Goal: Obtain resource: Download file/media

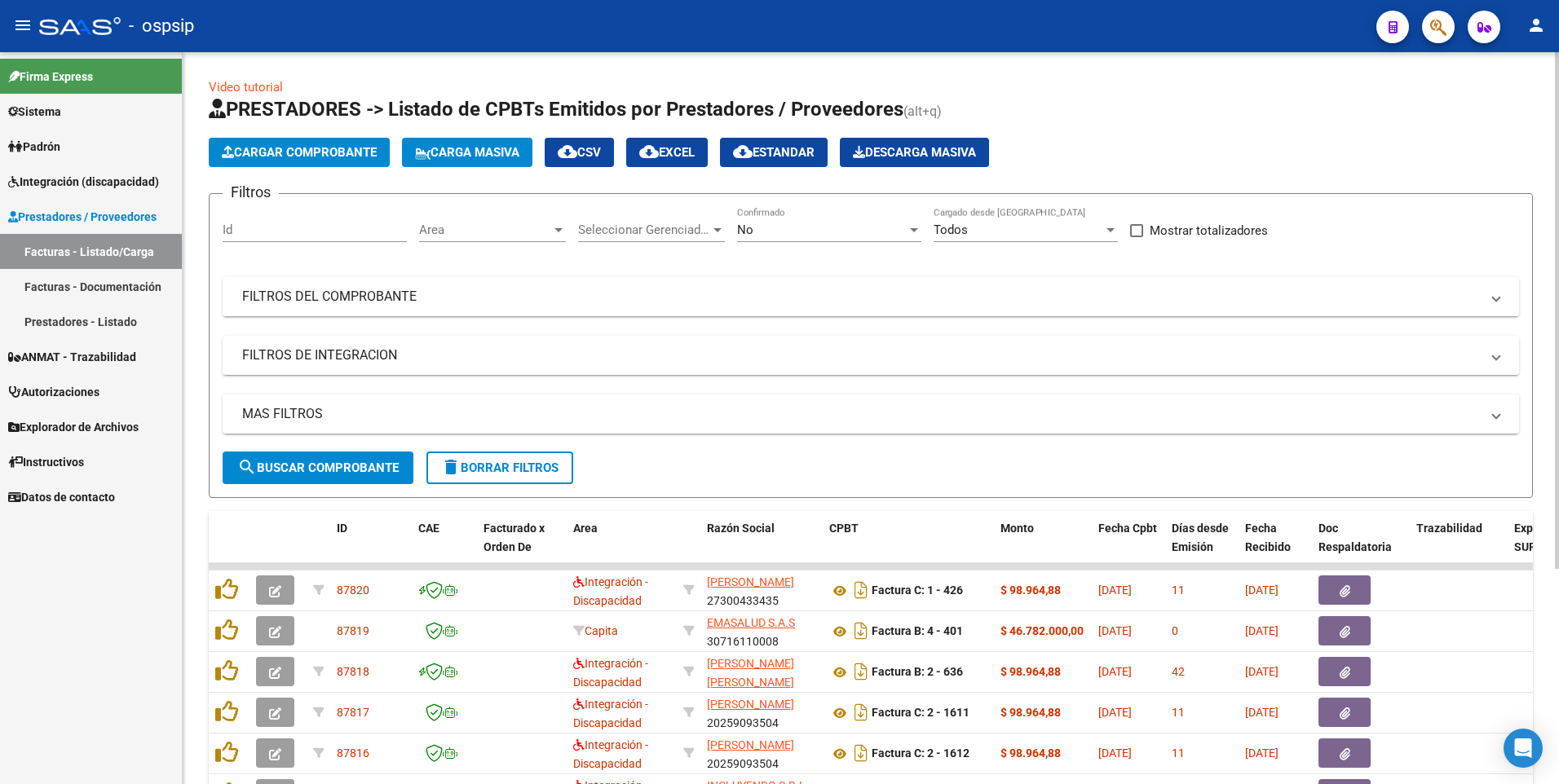
click at [261, 312] on mat-expansion-panel-header "FILTROS DEL COMPROBANTE" at bounding box center [871, 297] width 1297 height 39
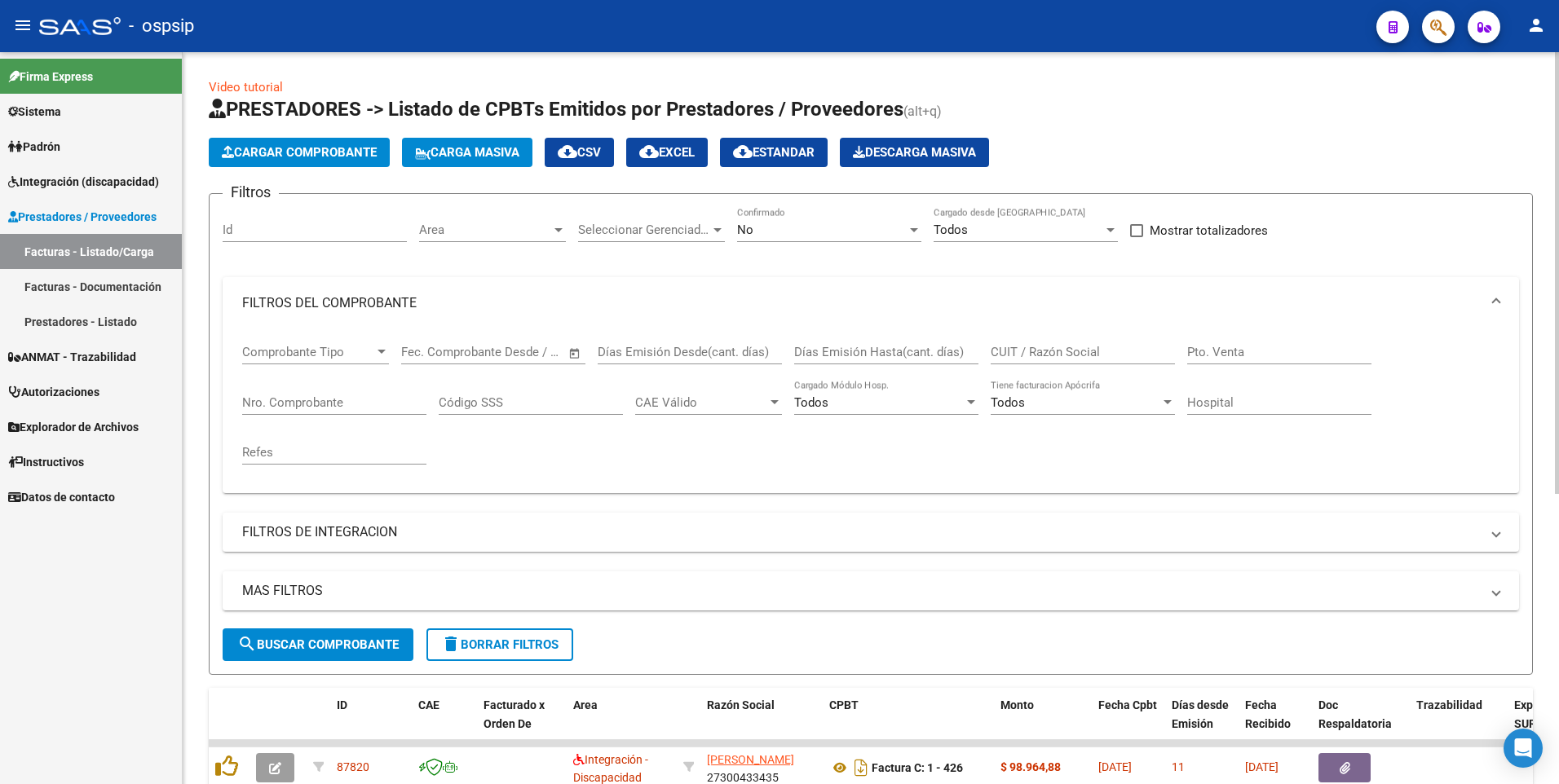
click at [280, 410] on div "Nro. Comprobante" at bounding box center [333, 396] width 184 height 35
click at [303, 647] on span "search Buscar Comprobante" at bounding box center [318, 644] width 162 height 15
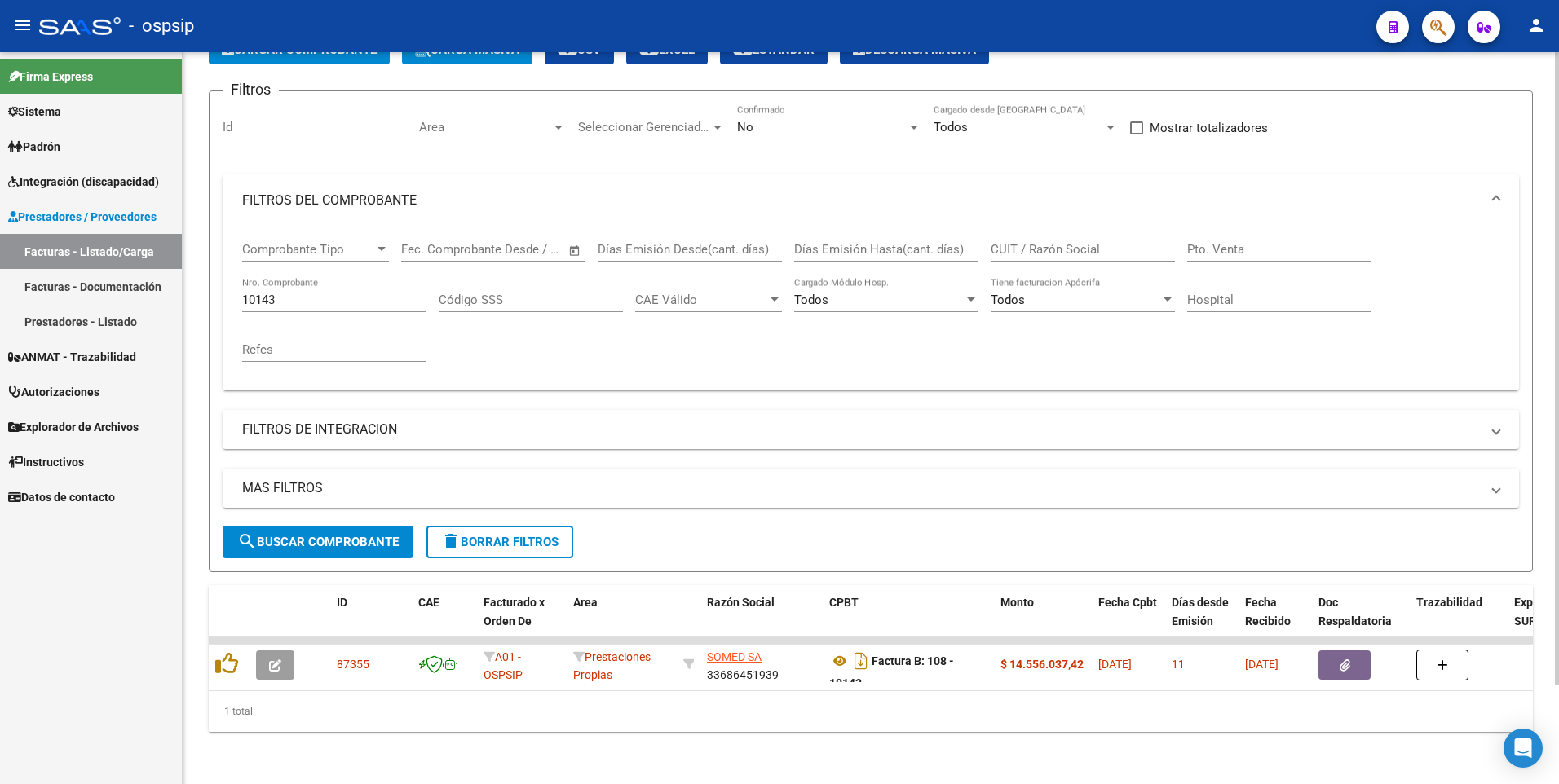
scroll to position [115, 0]
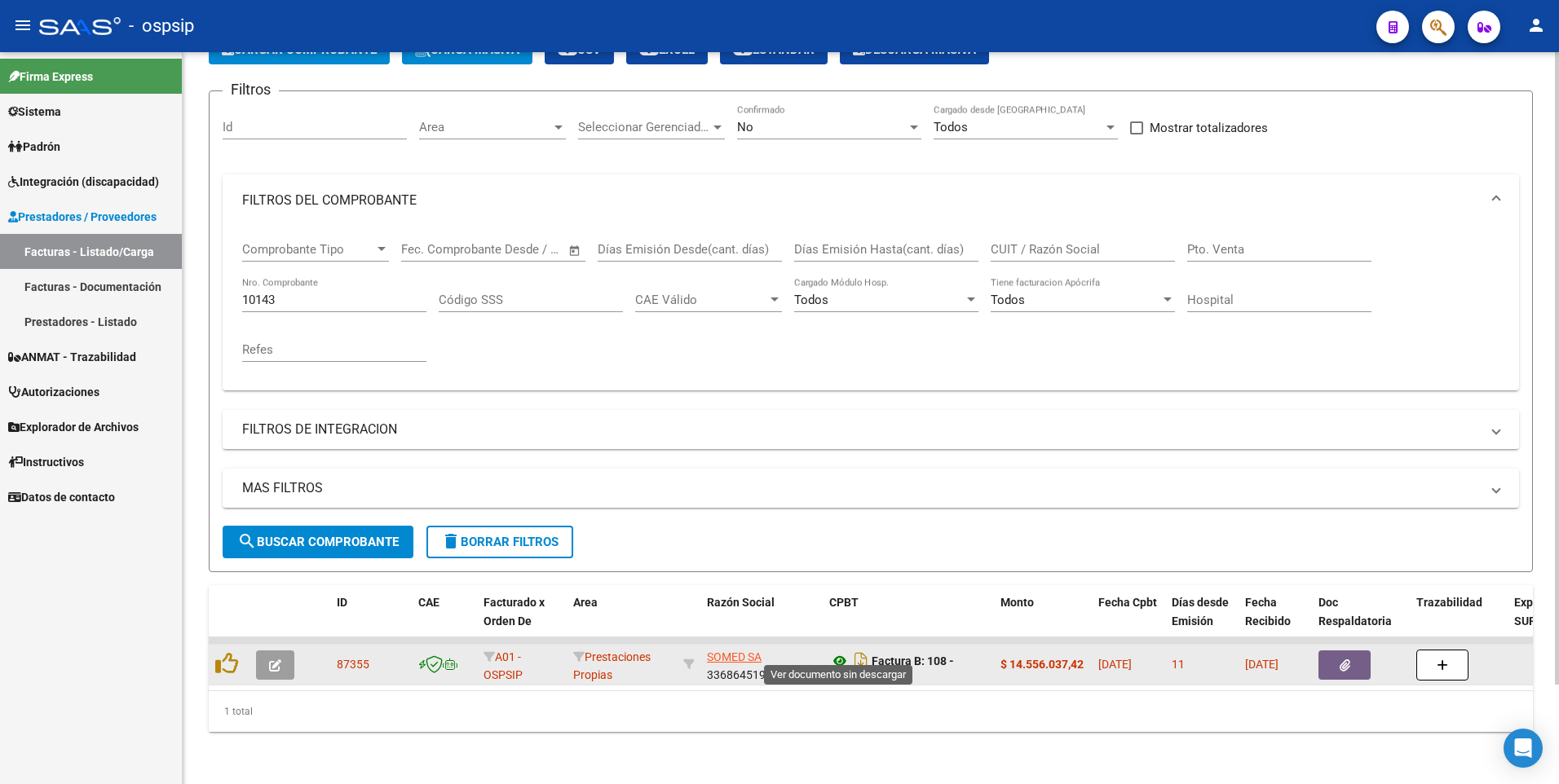
click at [841, 651] on icon at bounding box center [840, 660] width 21 height 20
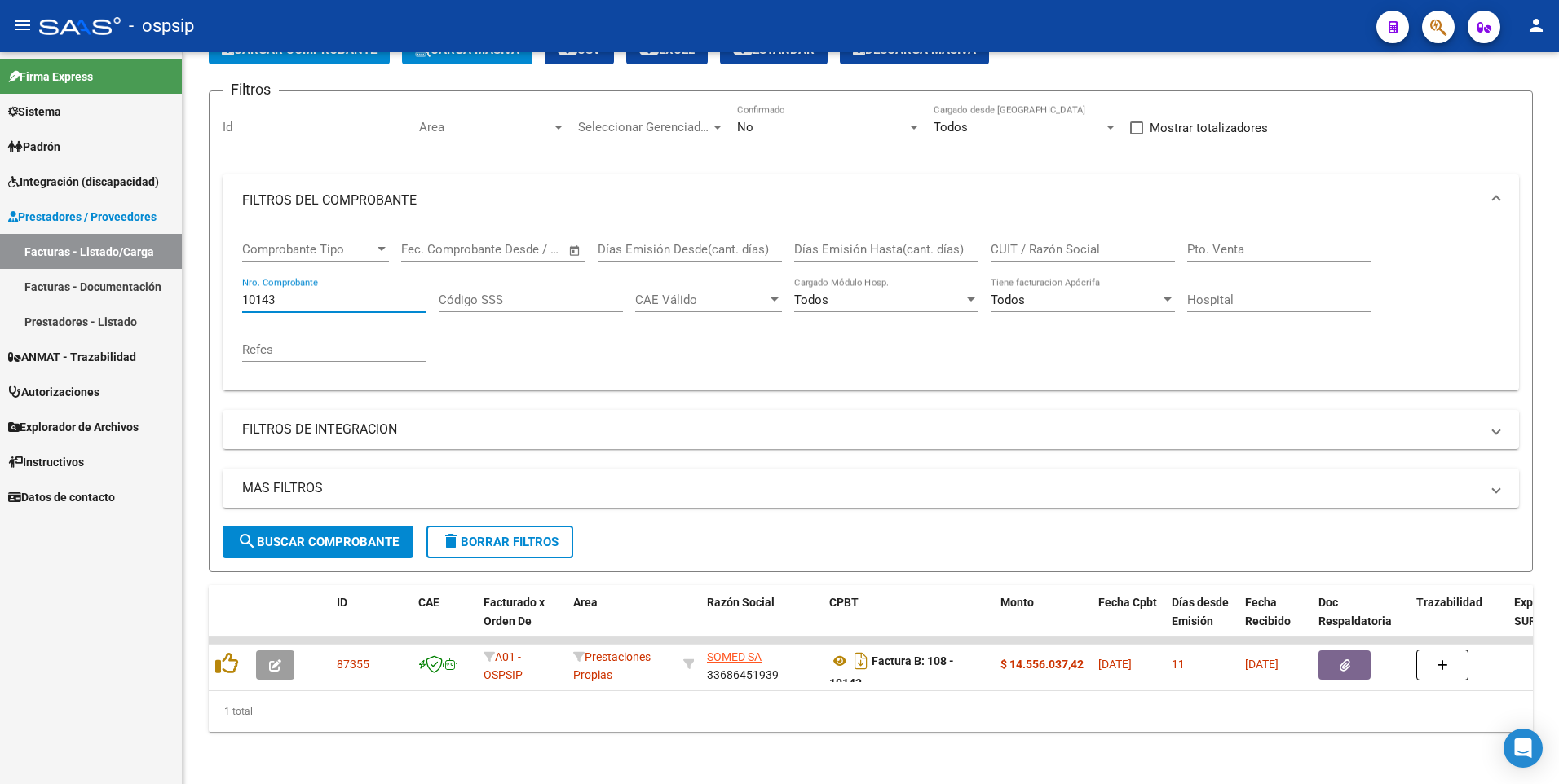
drag, startPoint x: 299, startPoint y: 285, endPoint x: 114, endPoint y: 309, distance: 186.6
click at [121, 308] on mat-sidenav-container "Firma Express Sistema Usuarios Todos los Usuarios Padrón Afiliados Empadronados…" at bounding box center [779, 418] width 1559 height 732
click at [831, 120] on div "No" at bounding box center [822, 127] width 170 height 15
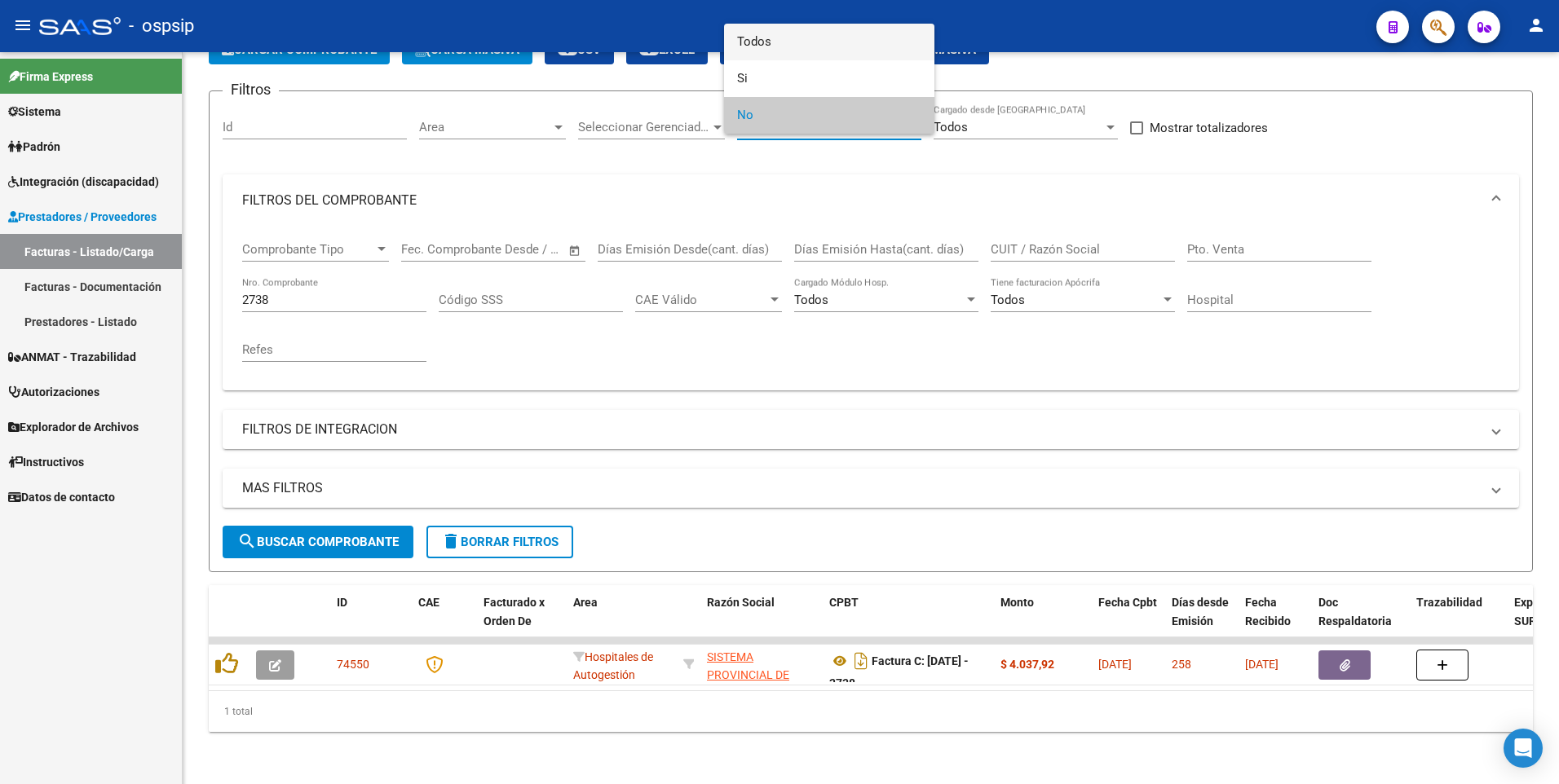
click at [792, 40] on span "Todos" at bounding box center [829, 42] width 184 height 36
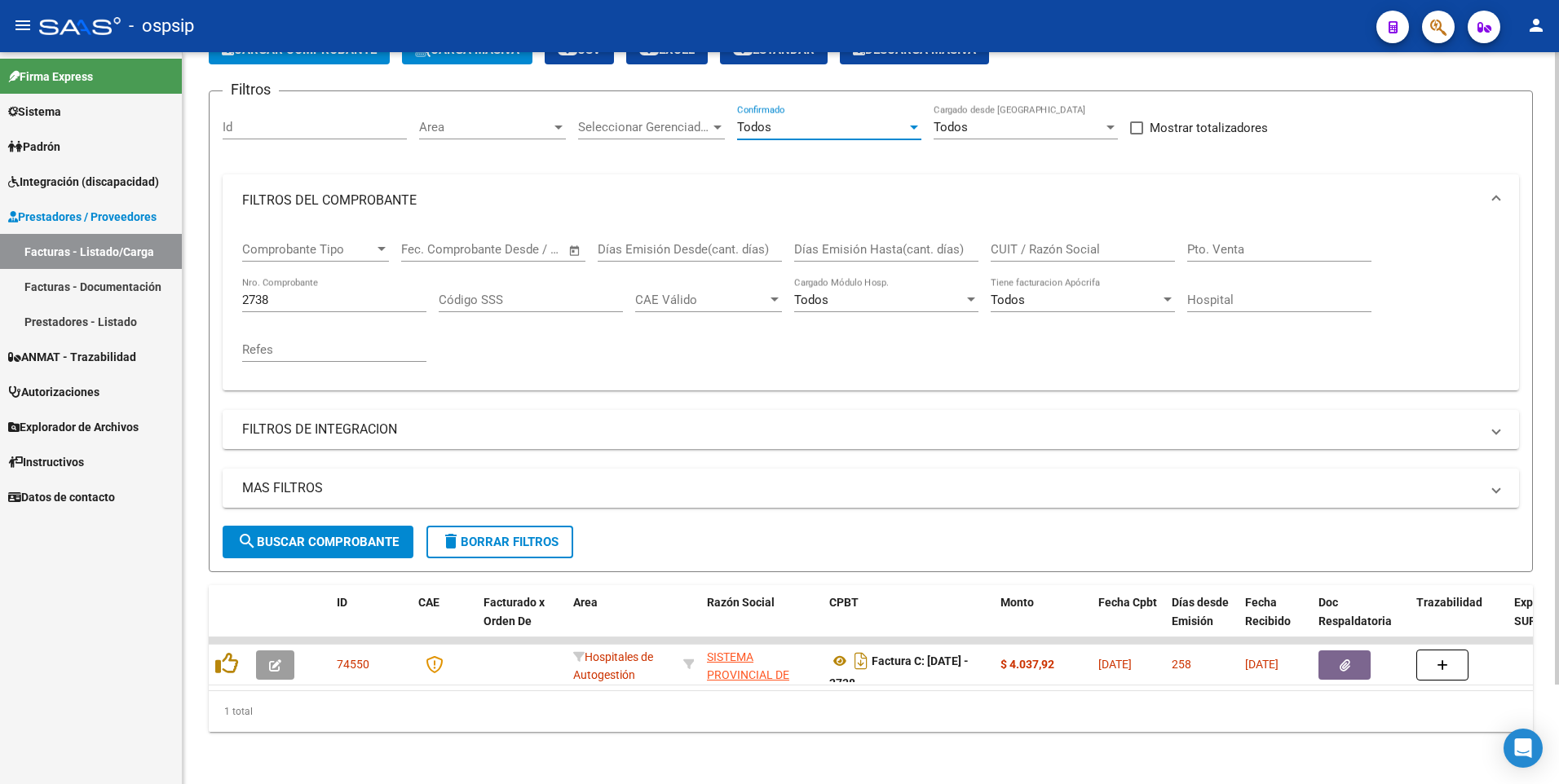
click at [297, 525] on button "search Buscar Comprobante" at bounding box center [317, 541] width 191 height 33
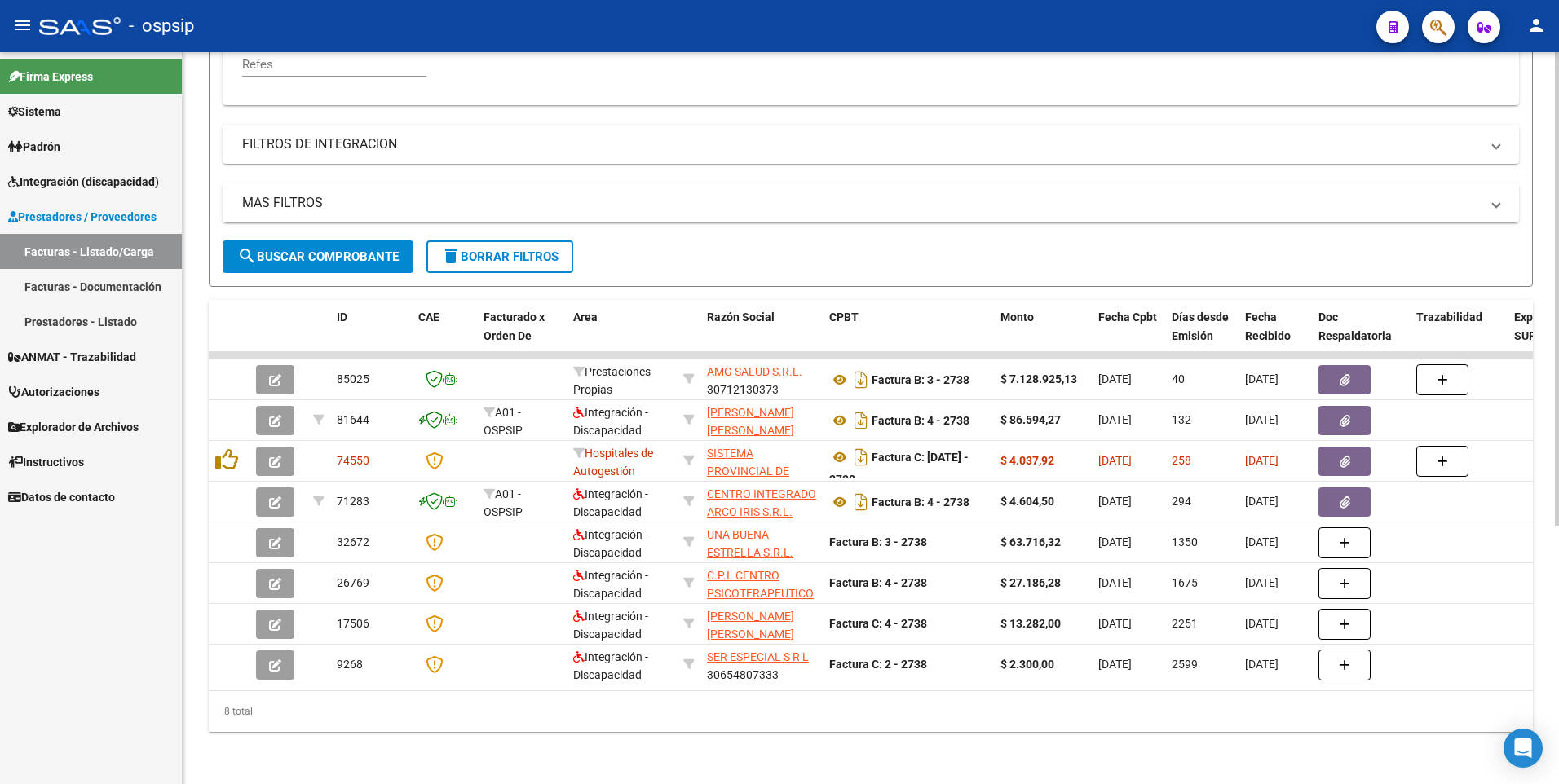
scroll to position [400, 0]
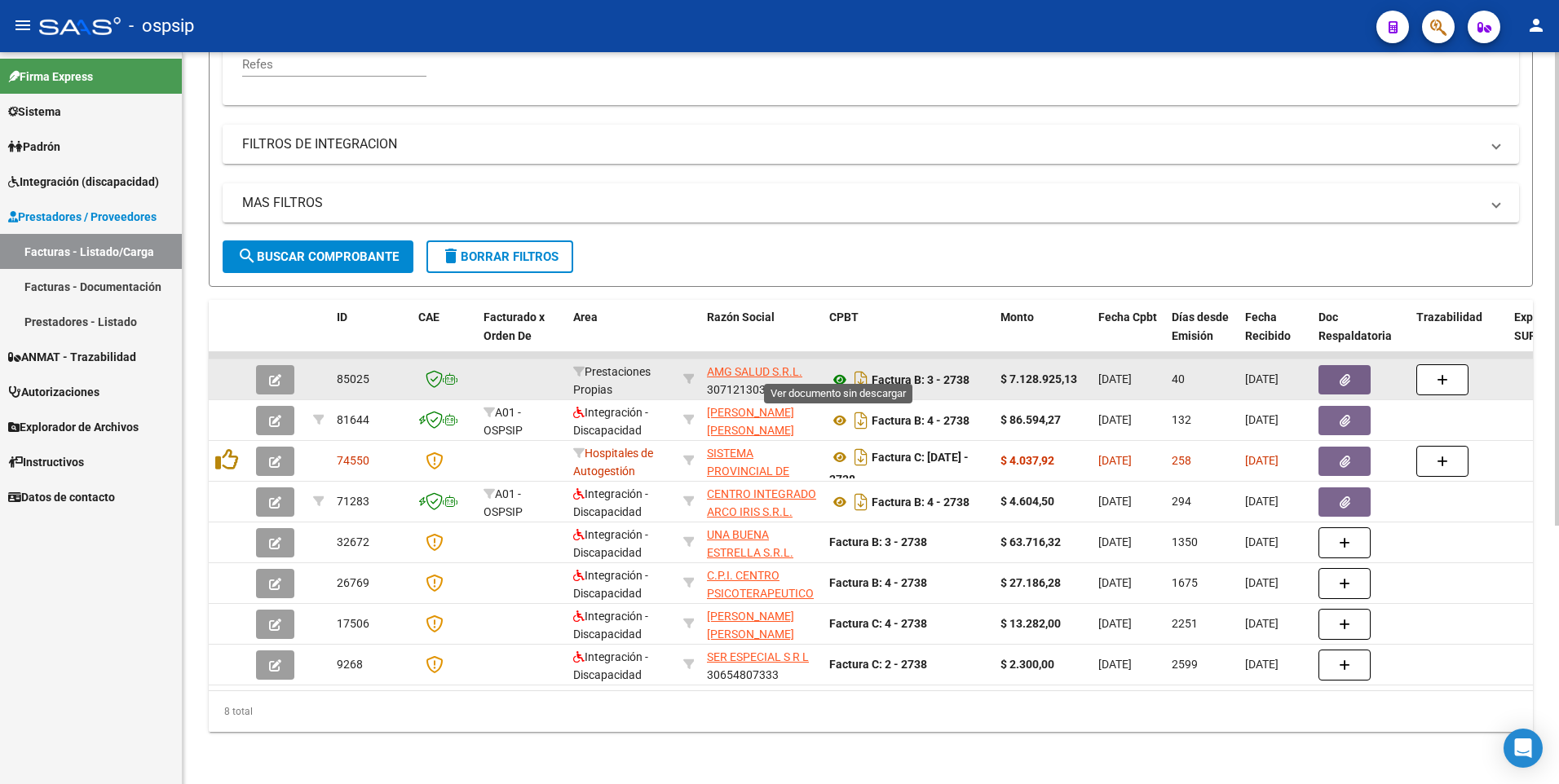
click at [838, 370] on icon at bounding box center [840, 380] width 21 height 20
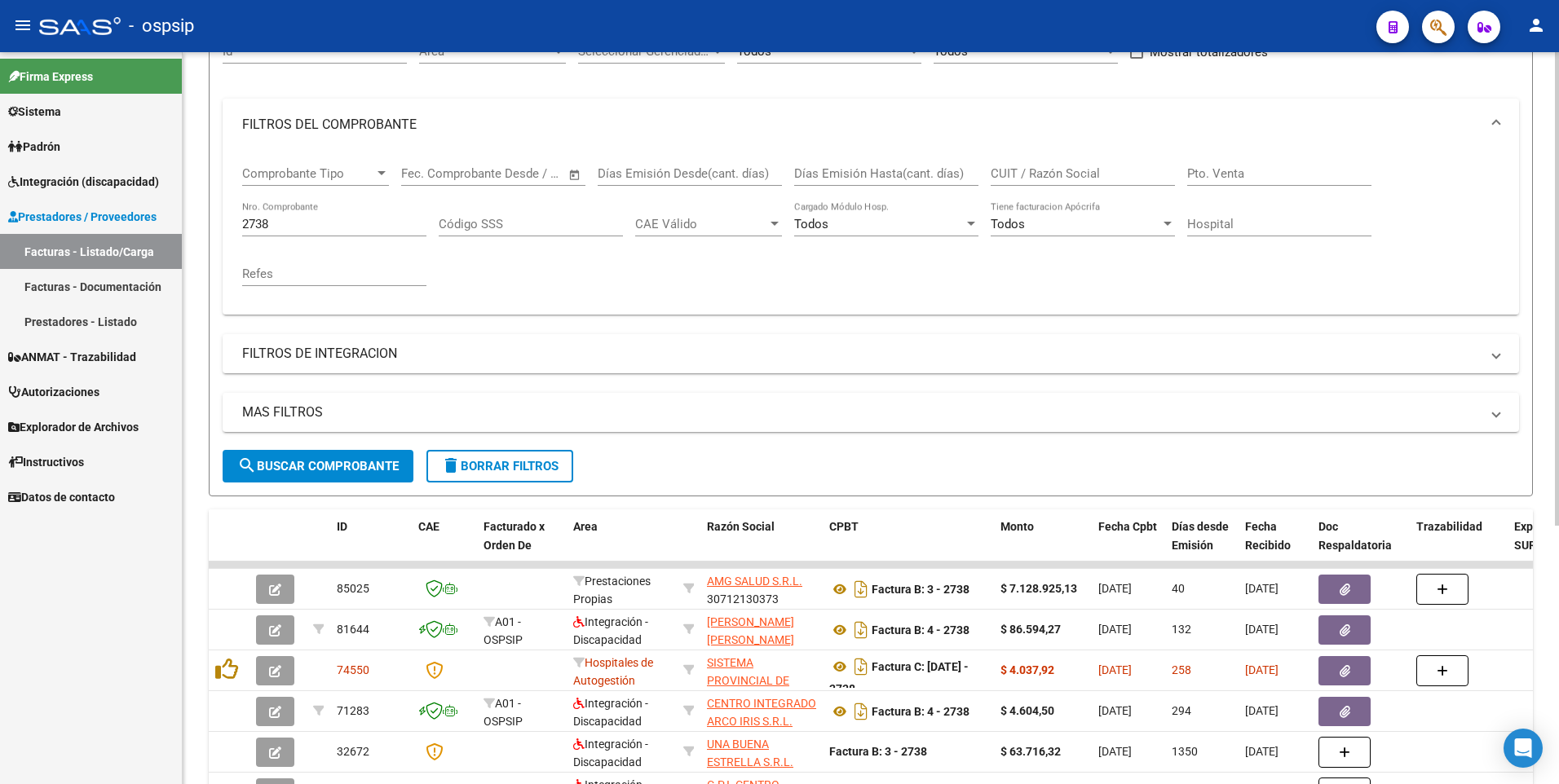
scroll to position [74, 0]
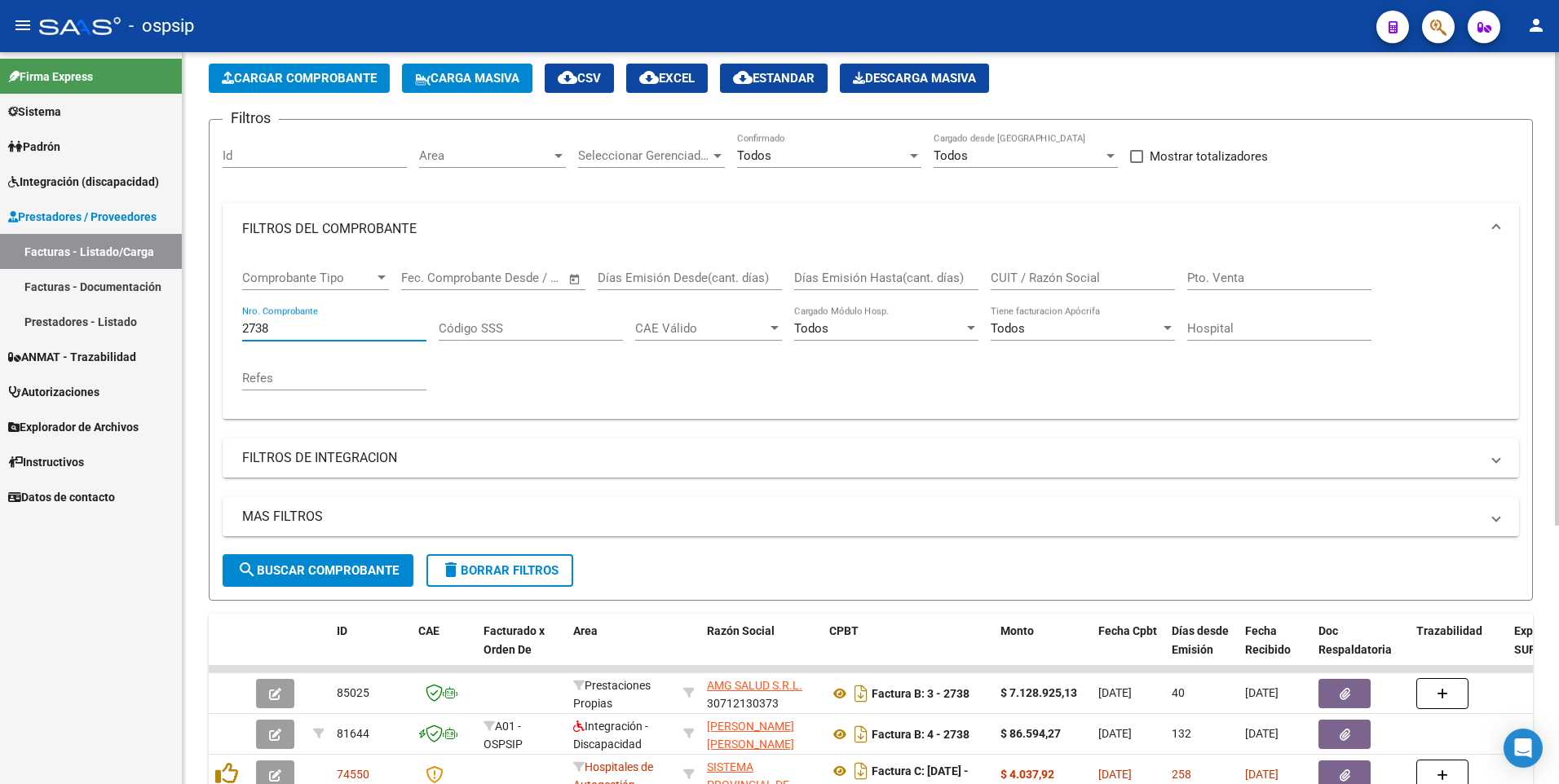
click at [279, 333] on input "2738" at bounding box center [333, 328] width 184 height 15
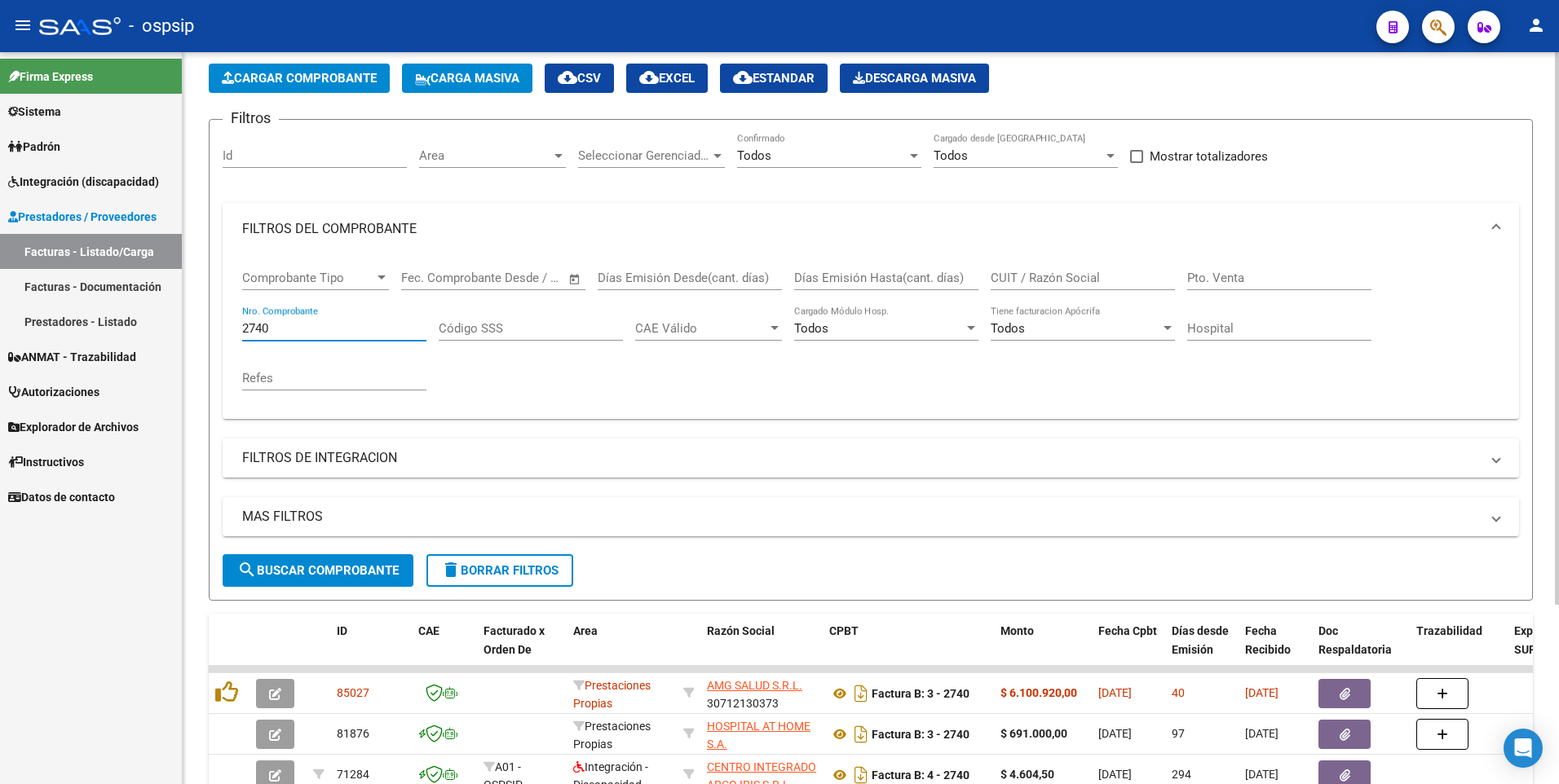
scroll to position [237, 0]
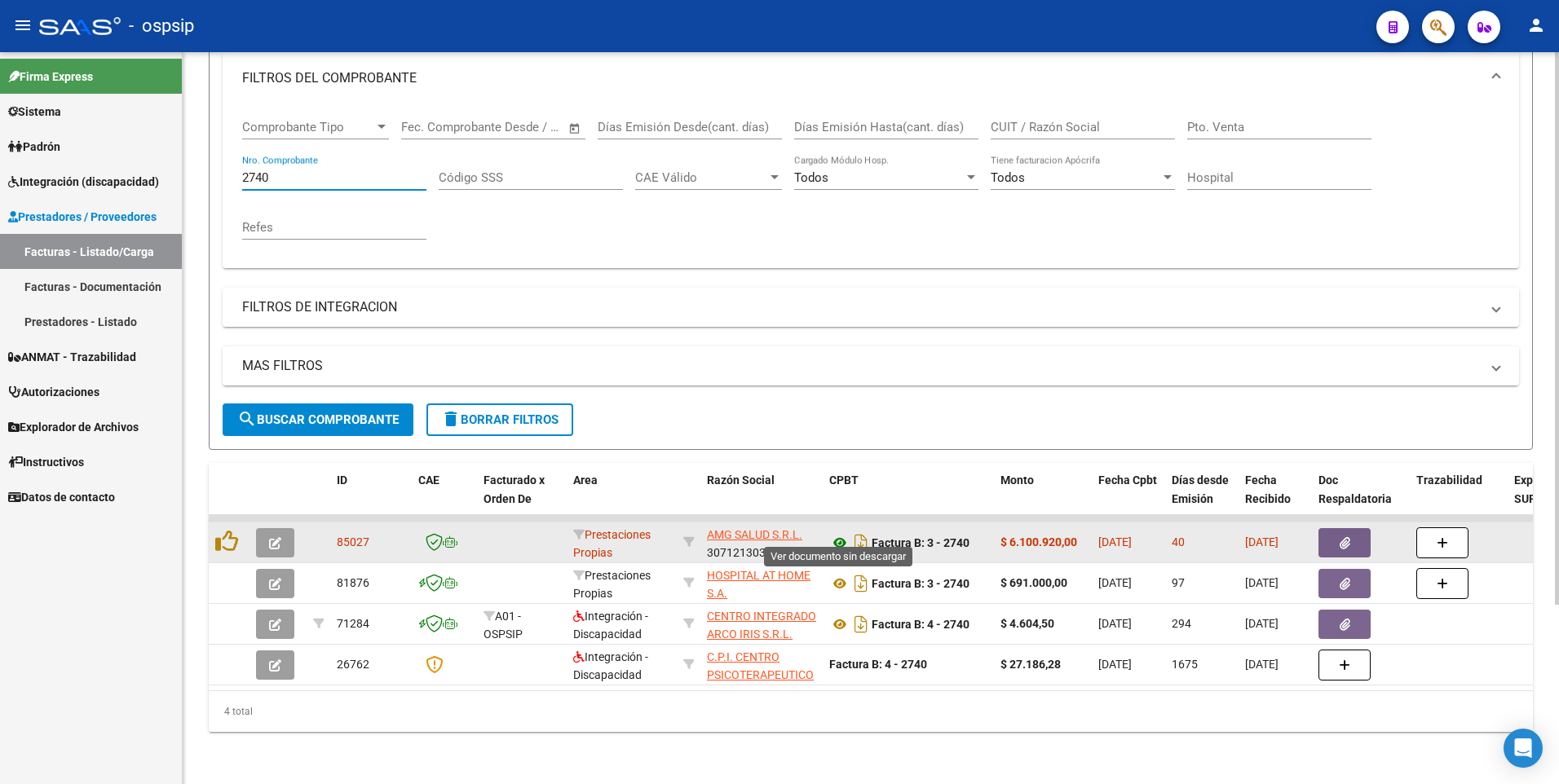
click at [835, 533] on icon at bounding box center [840, 543] width 21 height 20
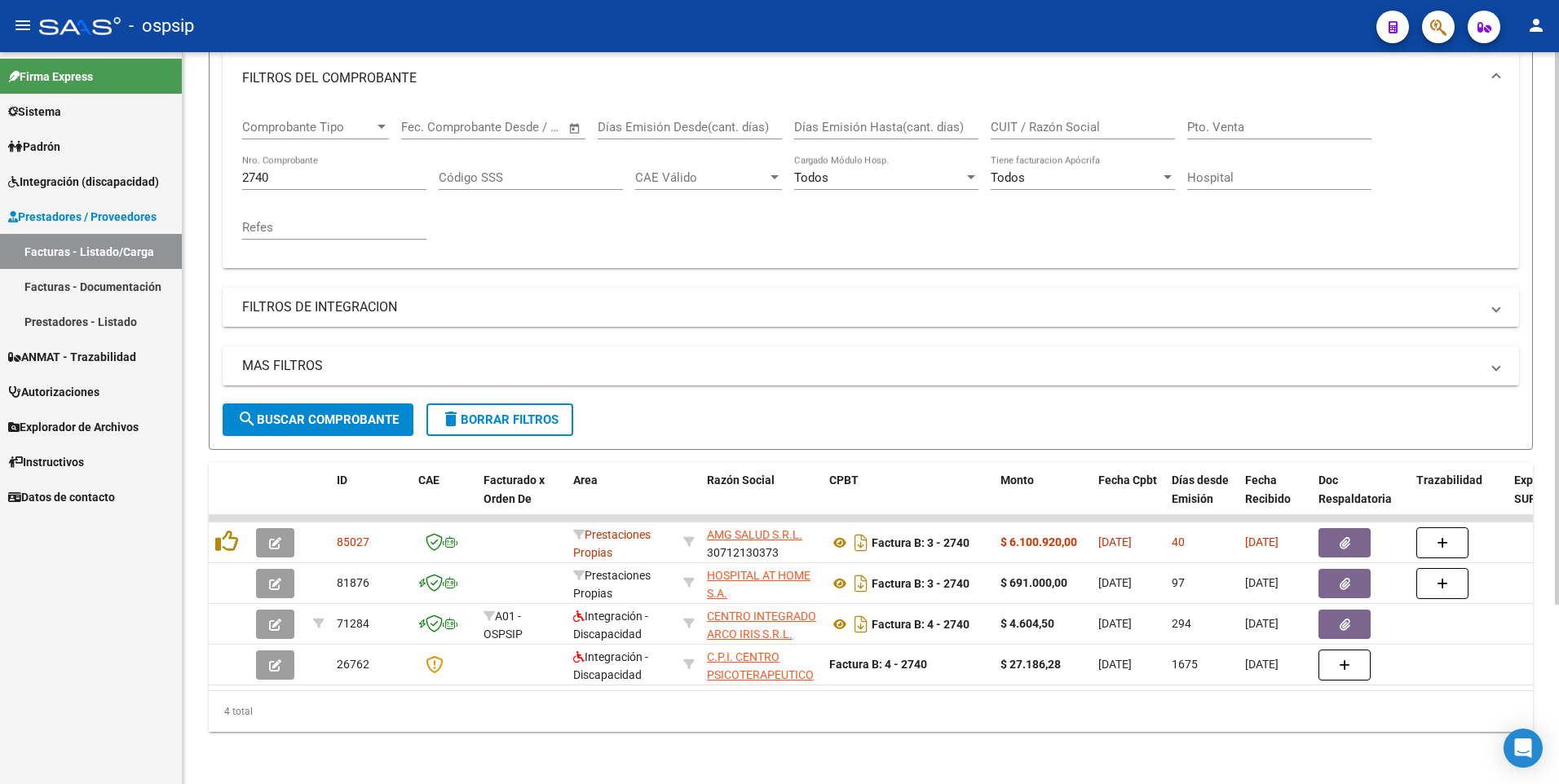
click at [282, 171] on input "2740" at bounding box center [333, 178] width 184 height 15
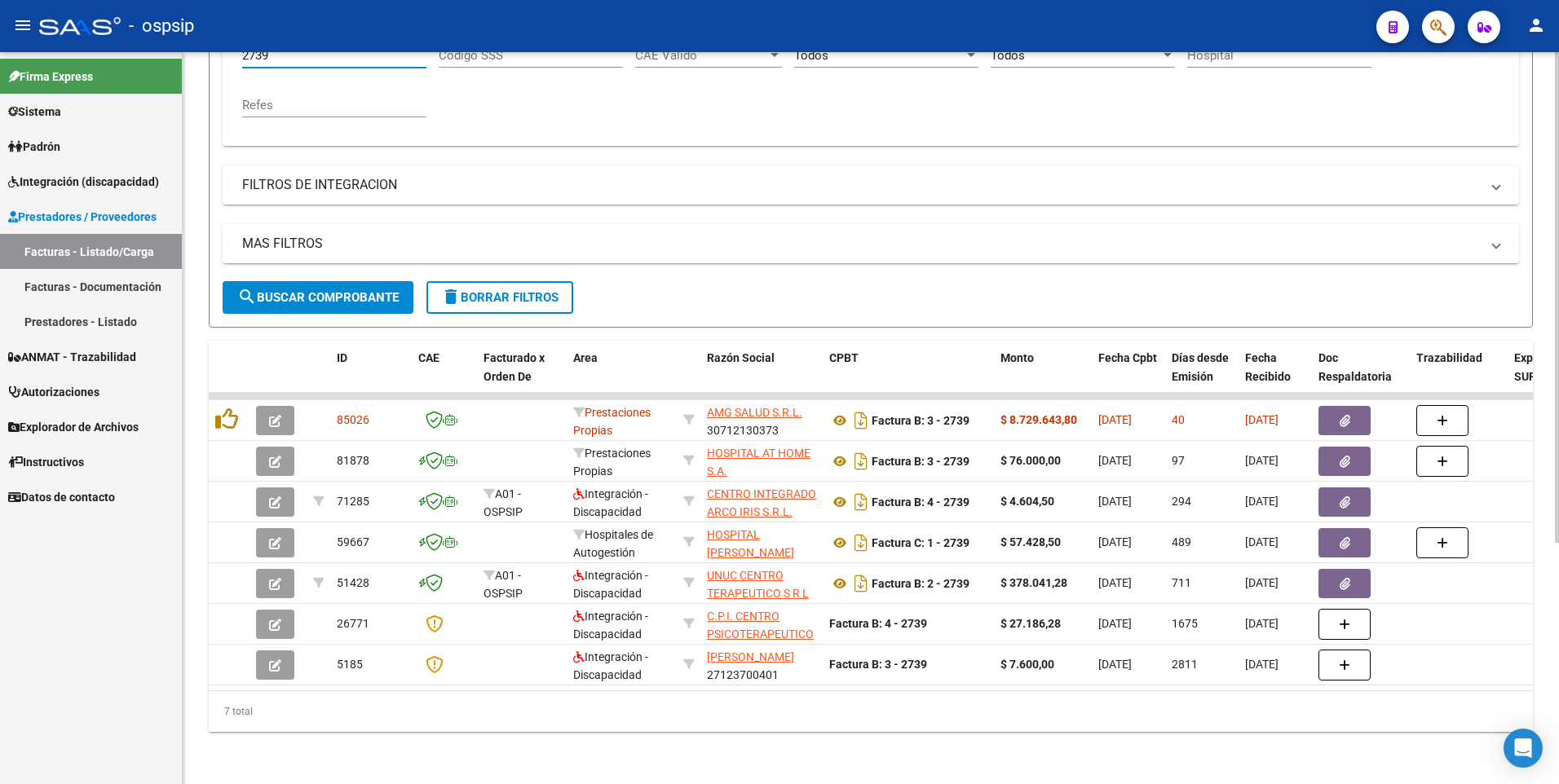
scroll to position [359, 0]
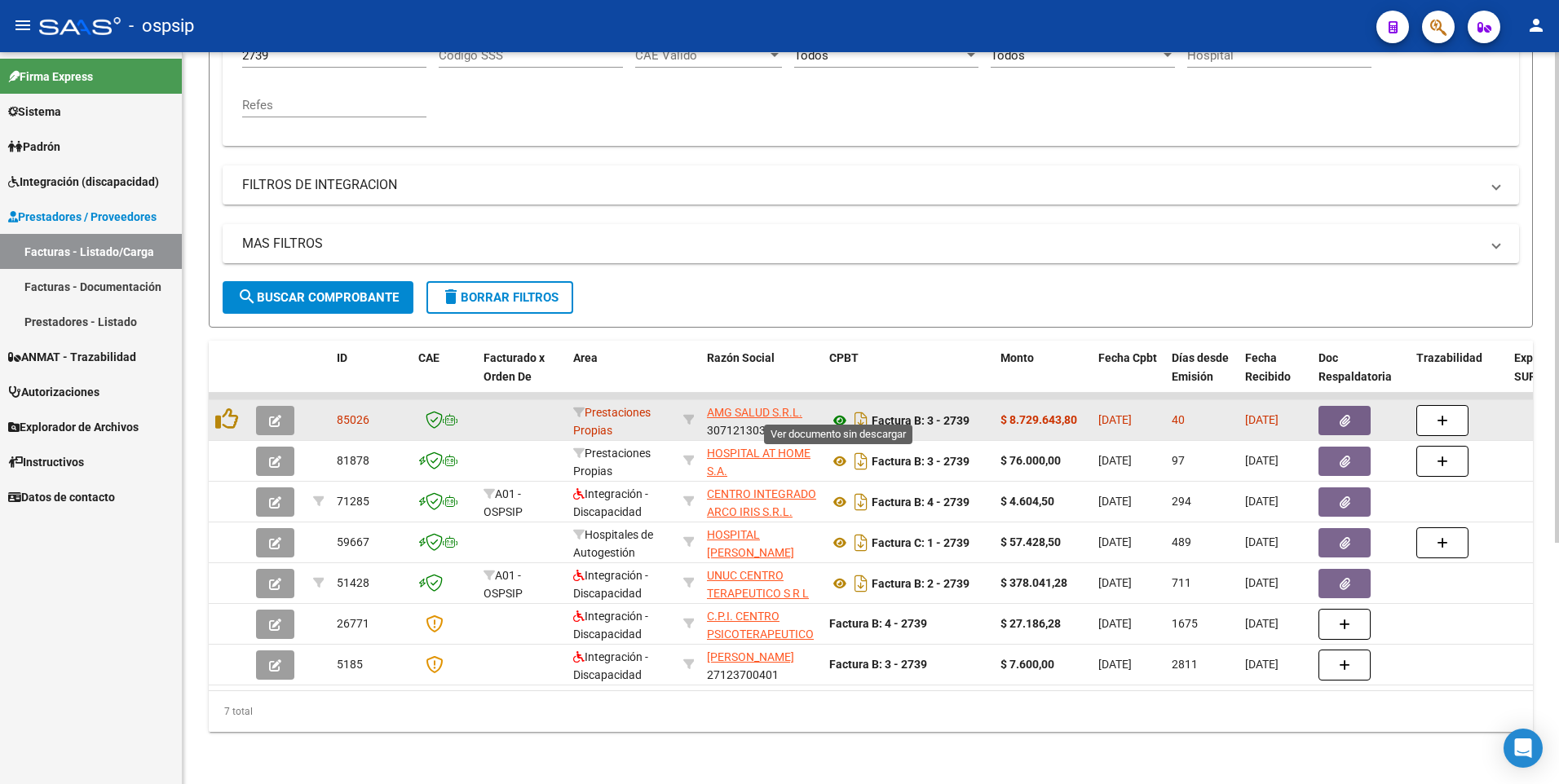
click at [839, 413] on icon at bounding box center [840, 420] width 21 height 20
click at [838, 411] on icon at bounding box center [840, 420] width 21 height 20
click at [1348, 415] on icon "button" at bounding box center [1345, 421] width 11 height 12
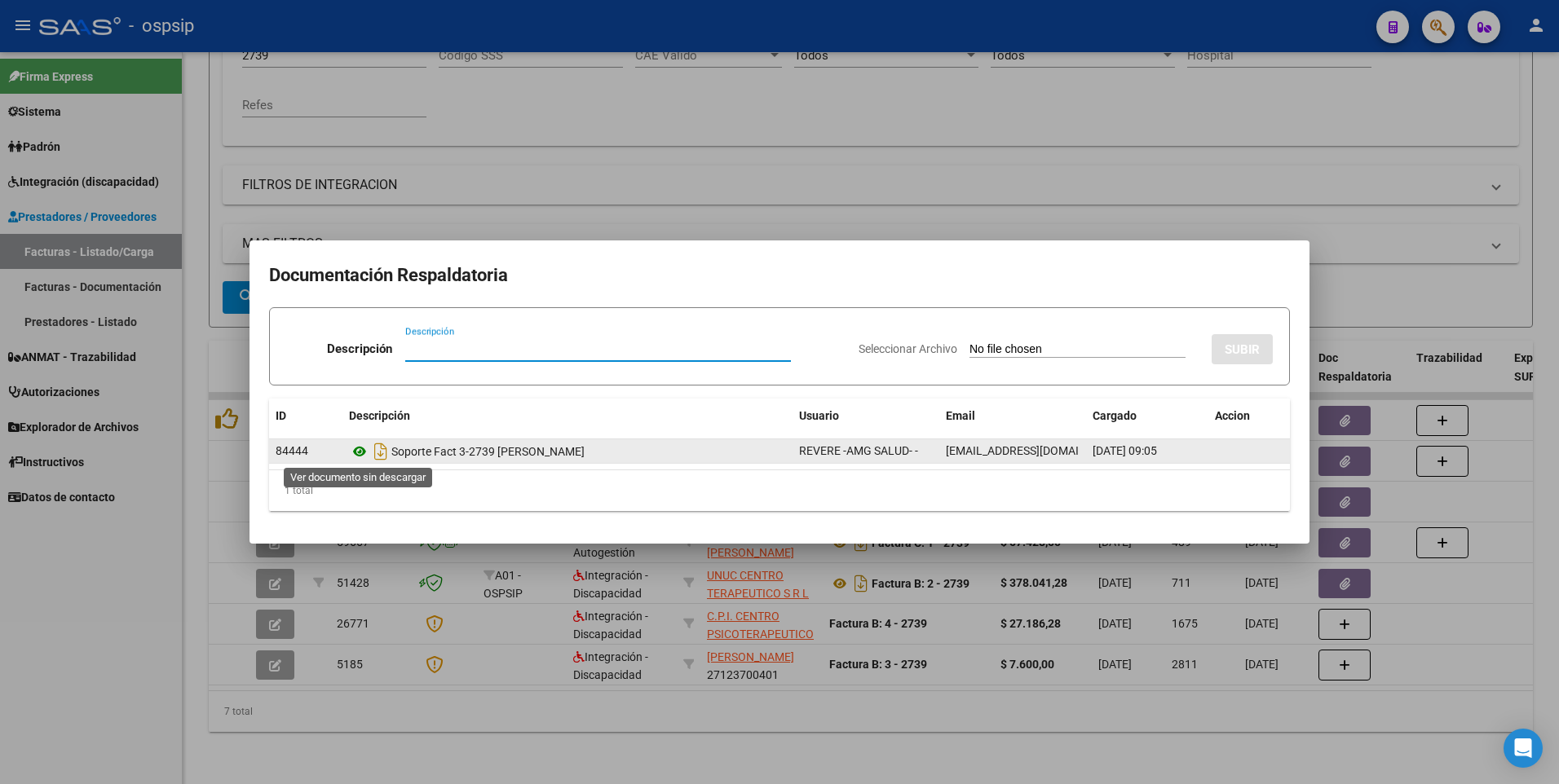
click at [358, 448] on icon at bounding box center [359, 452] width 21 height 20
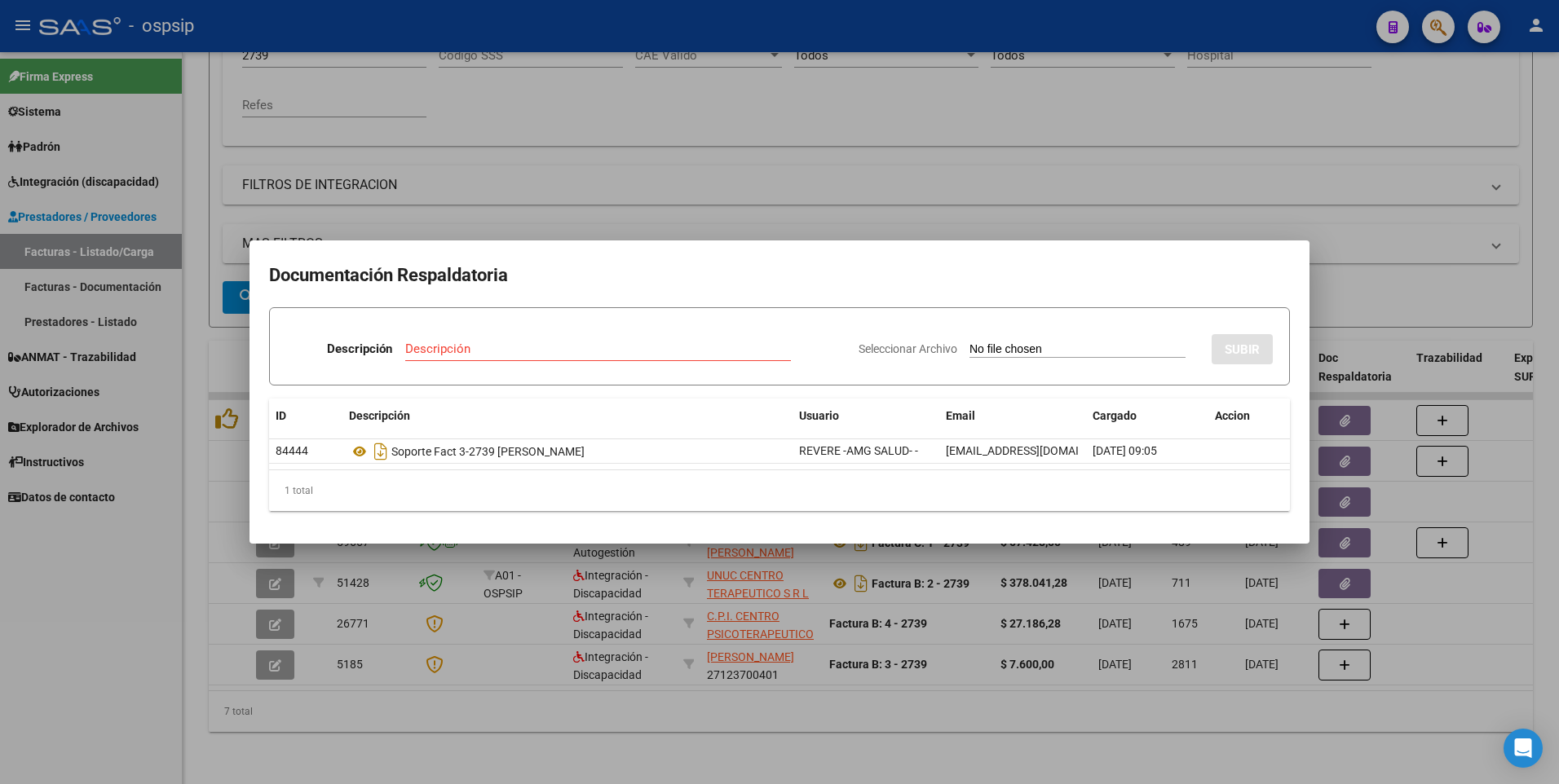
click at [720, 132] on div at bounding box center [779, 392] width 1559 height 784
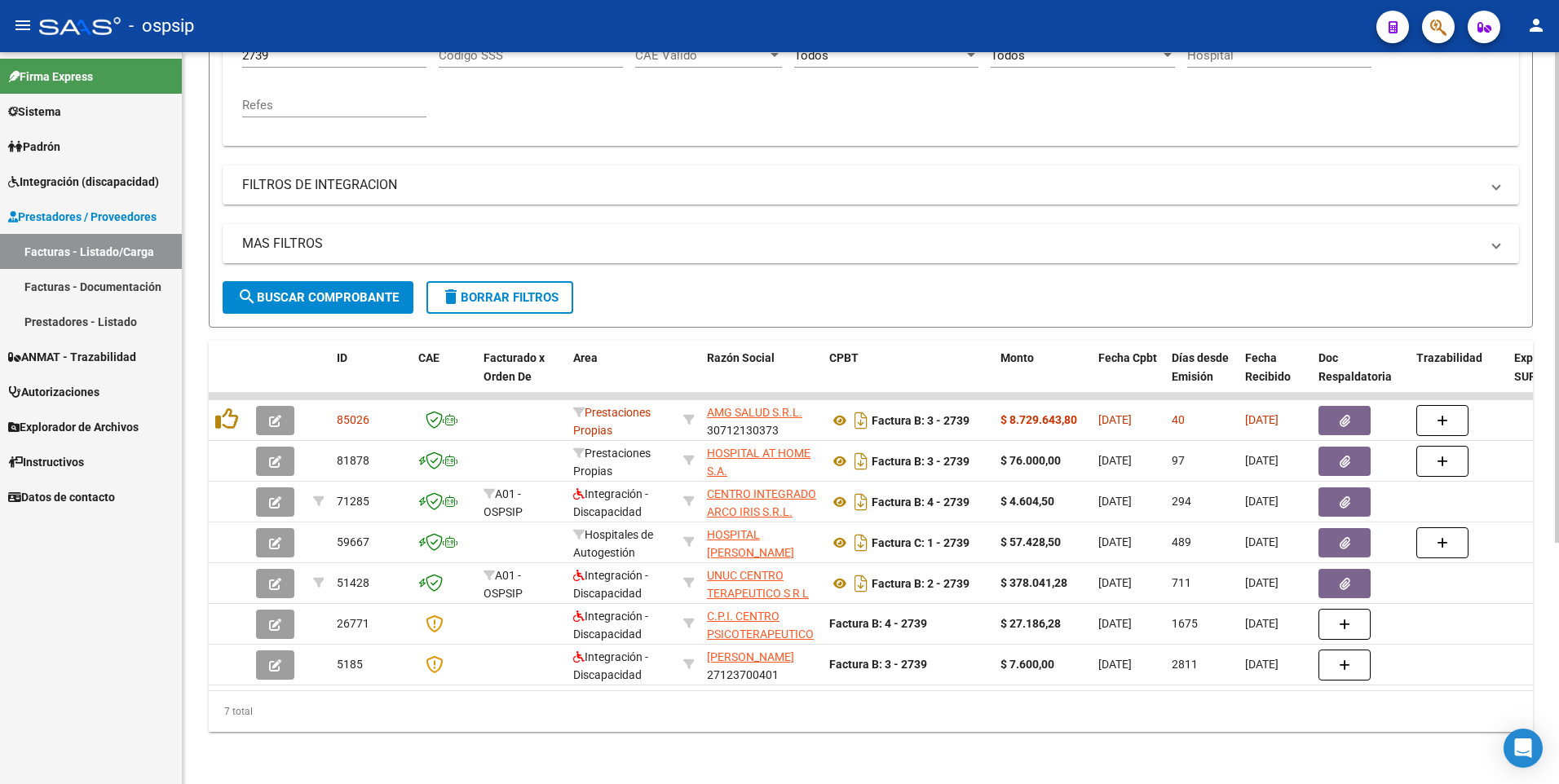
scroll to position [34, 0]
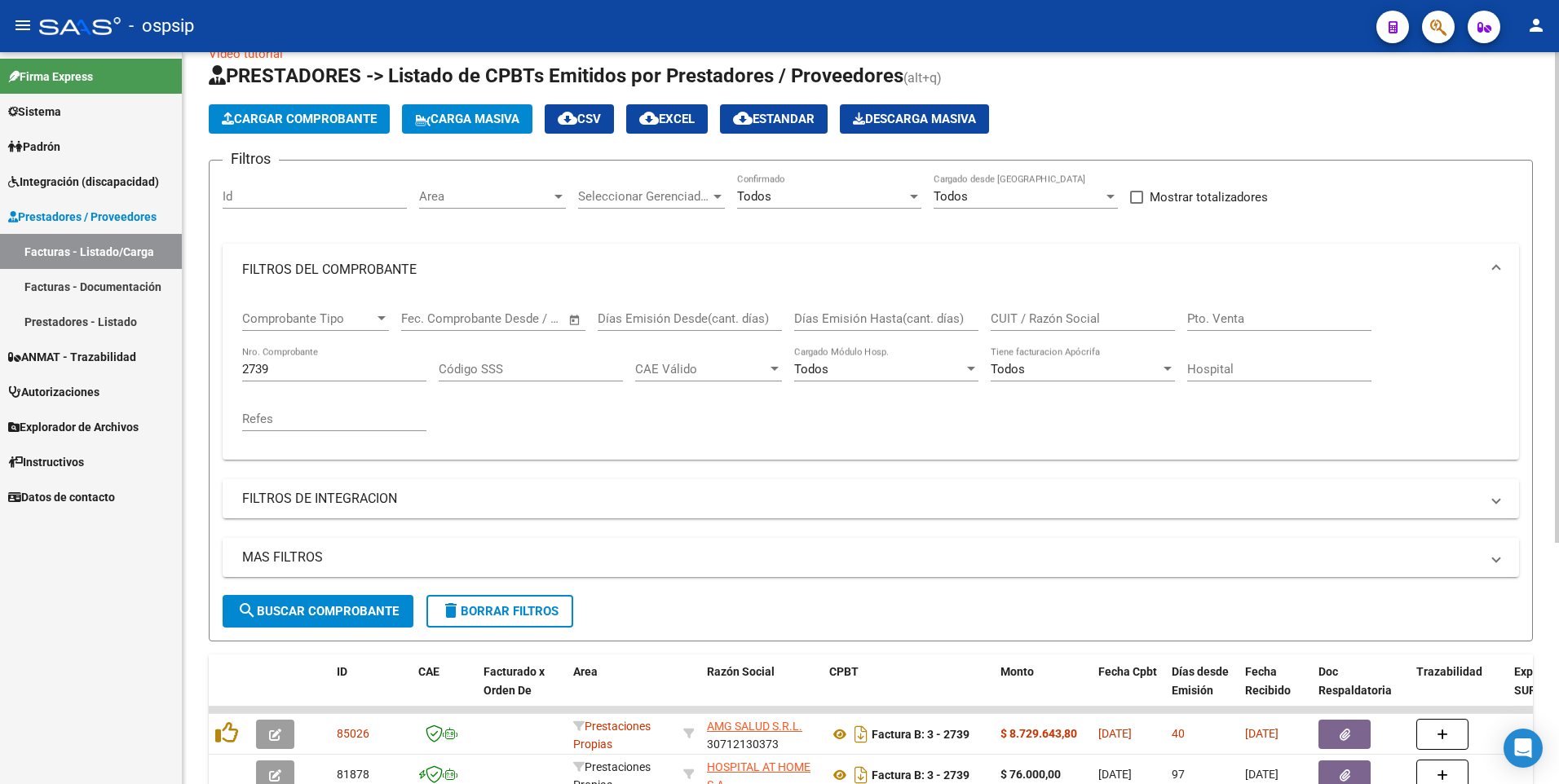
click at [315, 364] on input "2739" at bounding box center [333, 369] width 184 height 15
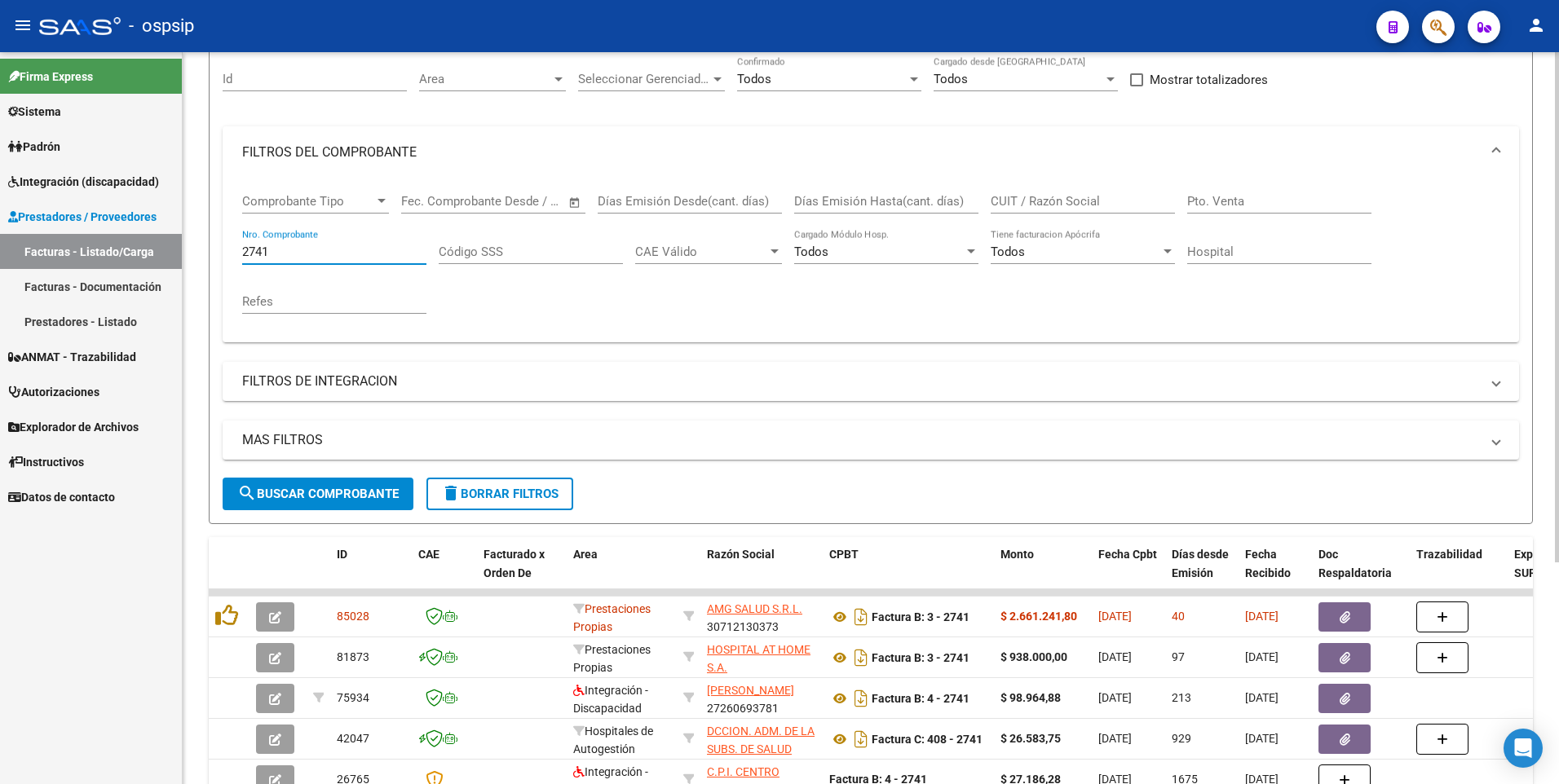
scroll to position [318, 0]
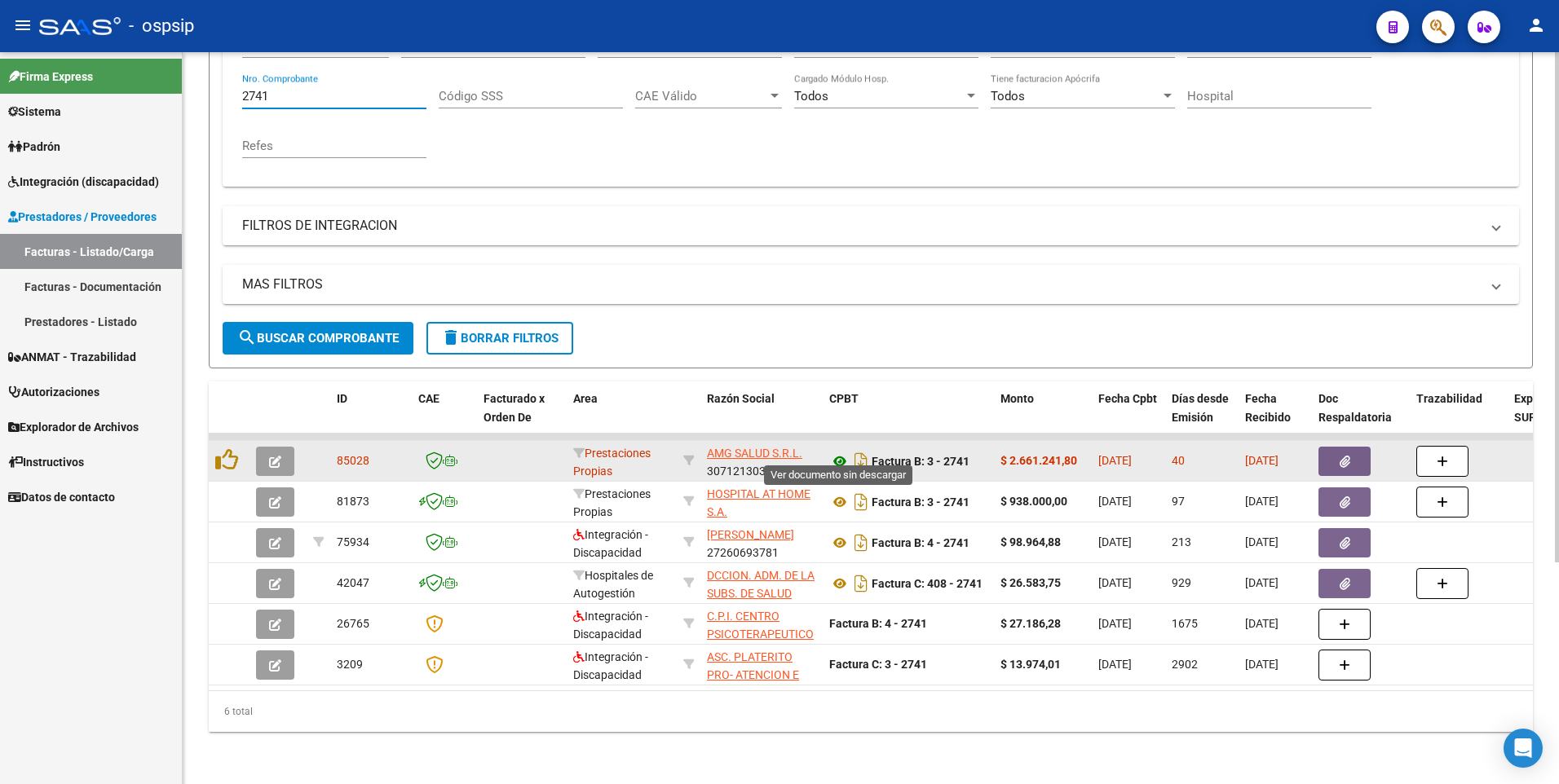
type input "2741"
click at [835, 452] on icon at bounding box center [840, 461] width 21 height 20
click at [1345, 455] on icon "button" at bounding box center [1345, 461] width 11 height 12
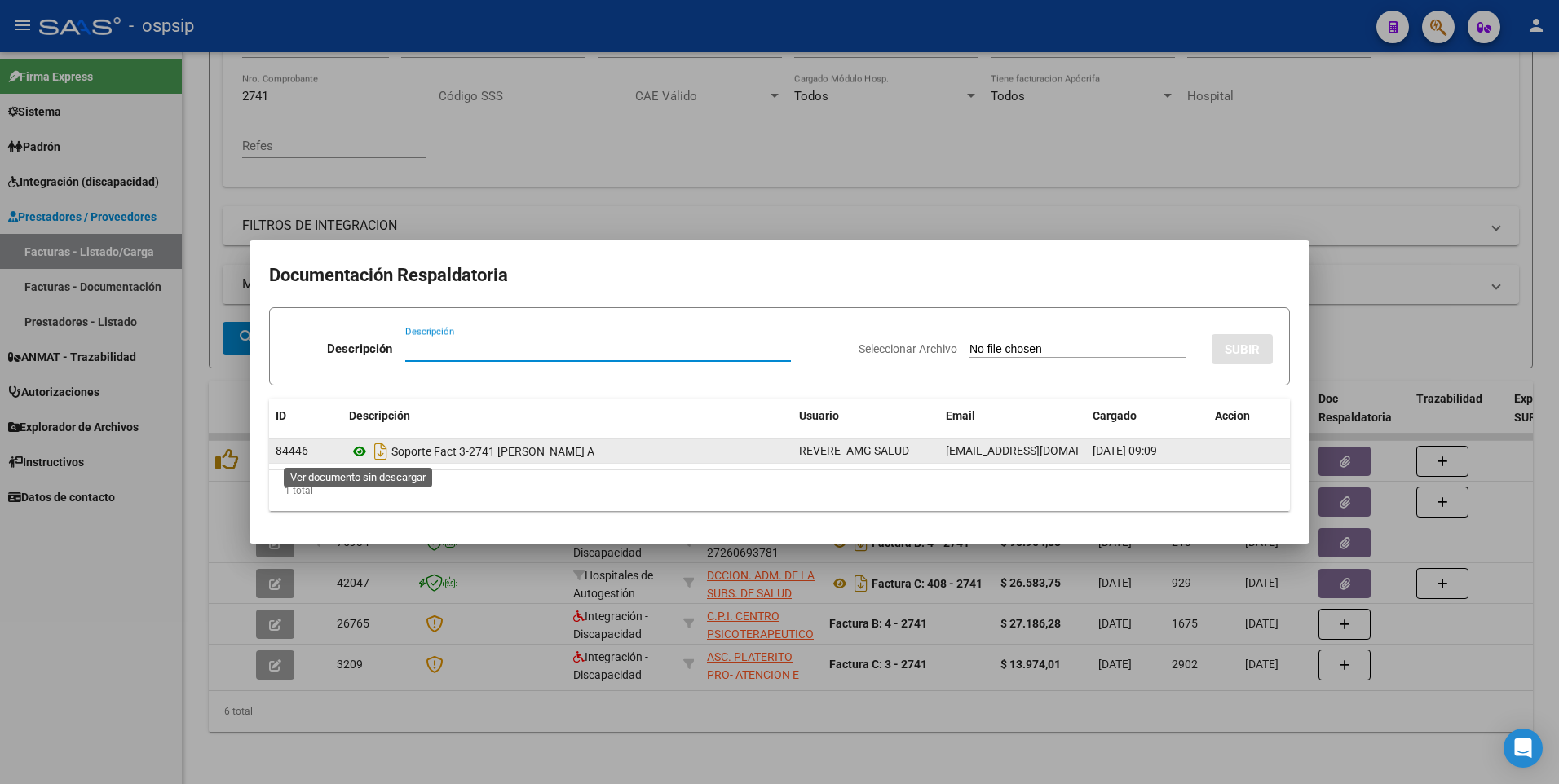
click at [355, 453] on icon at bounding box center [359, 452] width 21 height 20
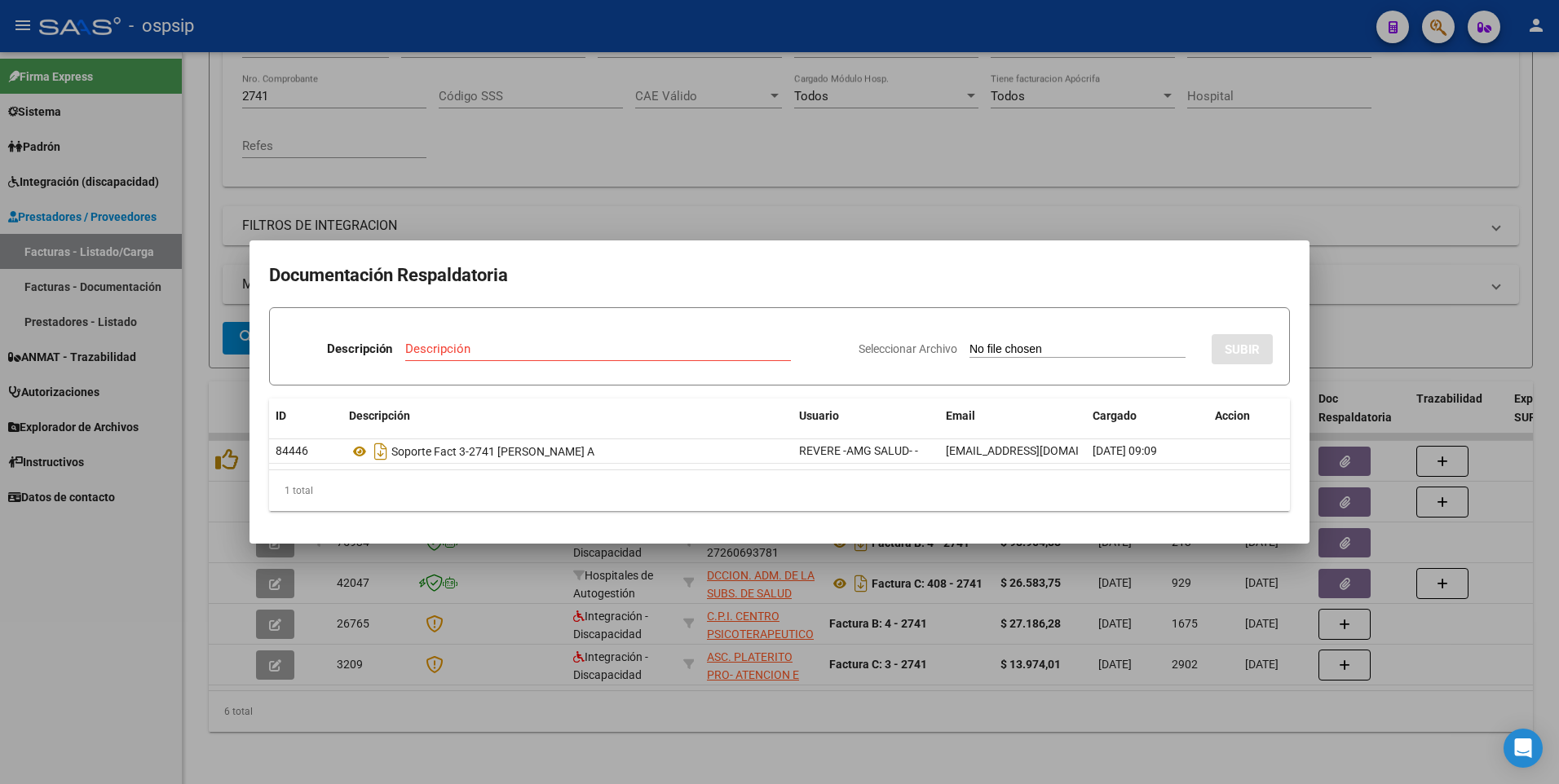
click at [1077, 148] on div at bounding box center [779, 392] width 1559 height 784
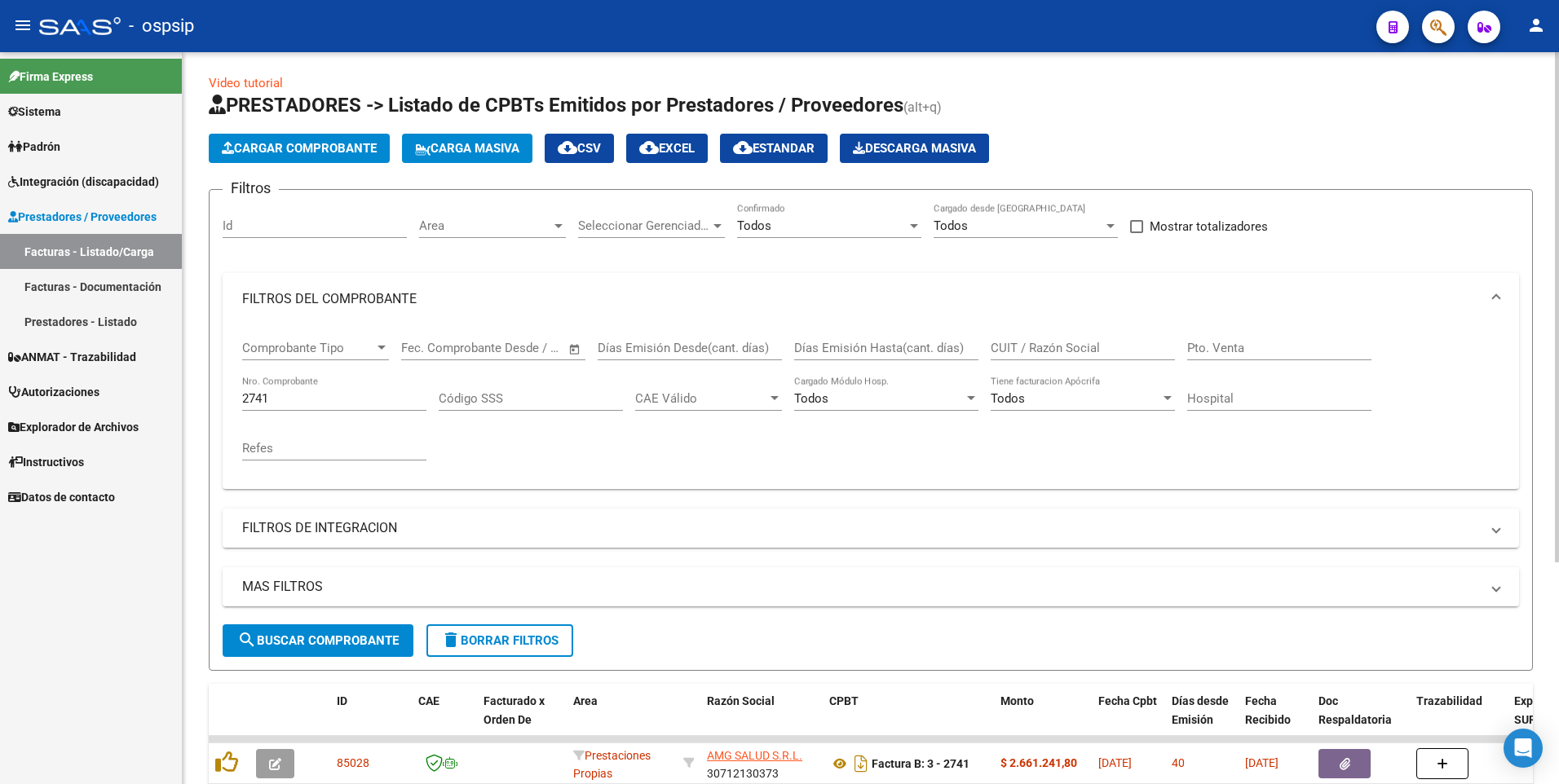
scroll to position [0, 0]
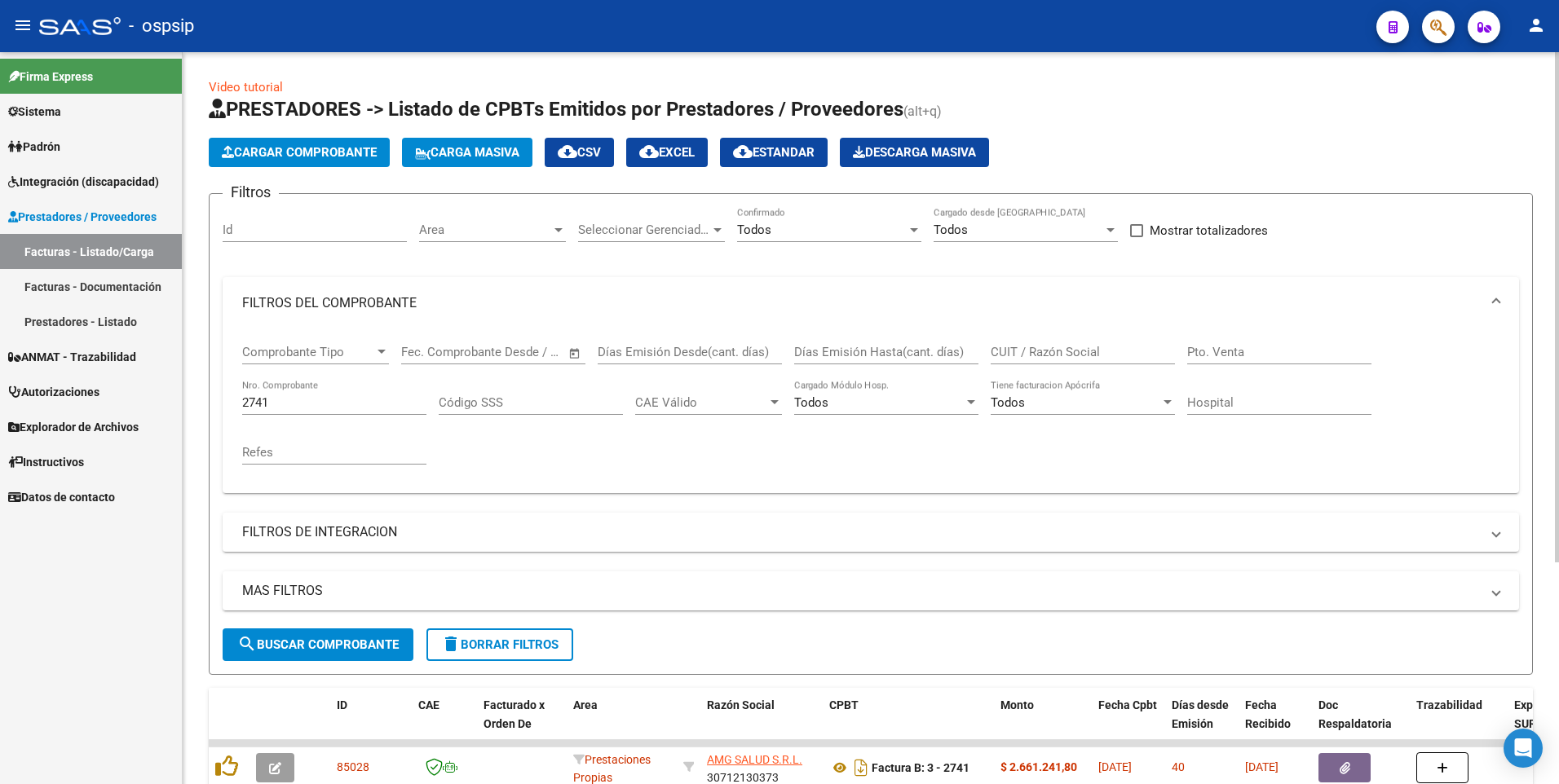
click at [289, 412] on div "2741 Nro. Comprobante" at bounding box center [333, 396] width 184 height 35
drag, startPoint x: 285, startPoint y: 396, endPoint x: 199, endPoint y: 430, distance: 92.5
click at [199, 430] on div "Video tutorial PRESTADORES -> Listado de CPBTs Emitidos por Prestadores / Prove…" at bounding box center [870, 572] width 1376 height 1038
click at [1025, 353] on input "CUIT / Razón Social" at bounding box center [1082, 352] width 184 height 15
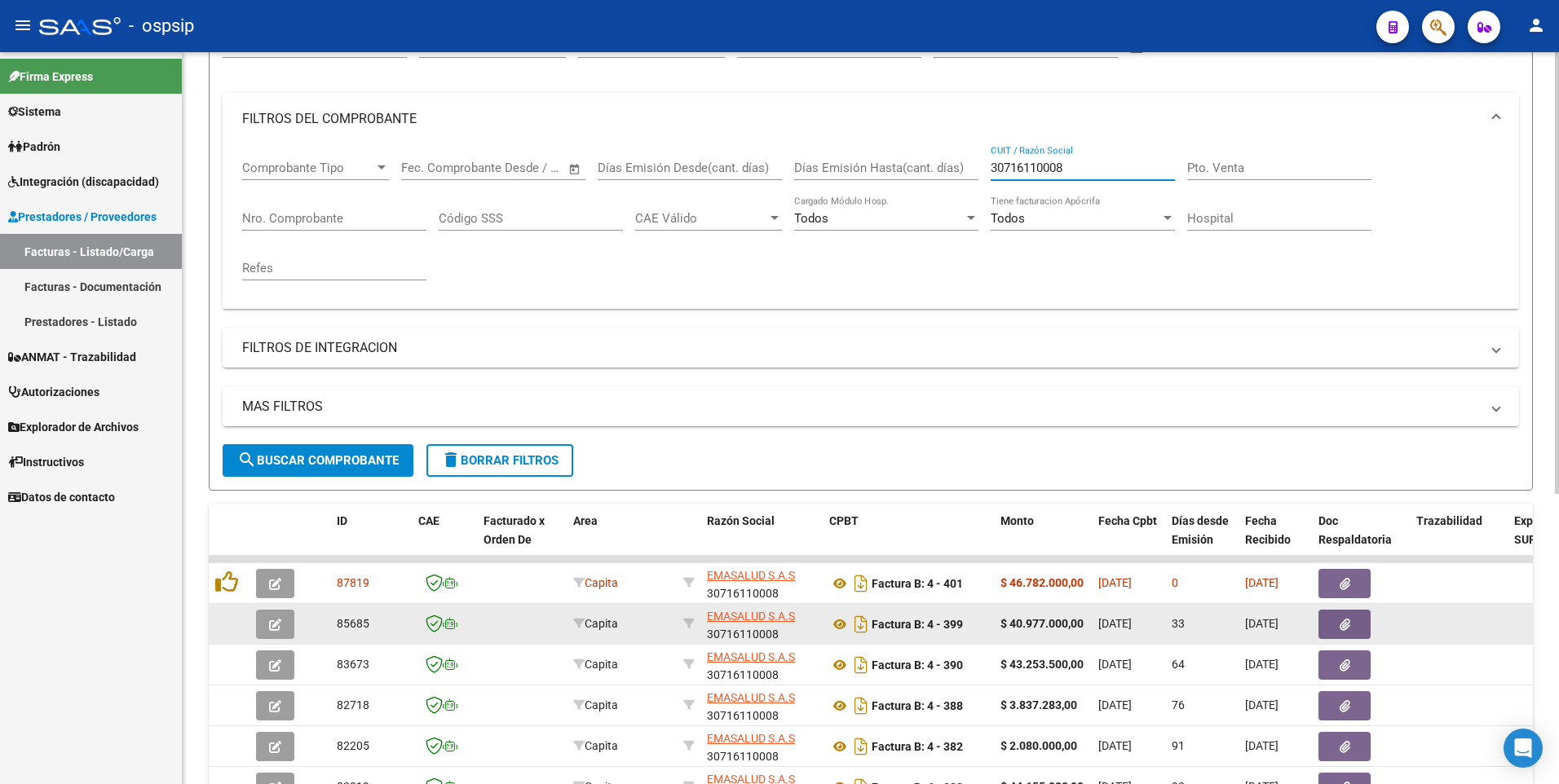
scroll to position [74, 0]
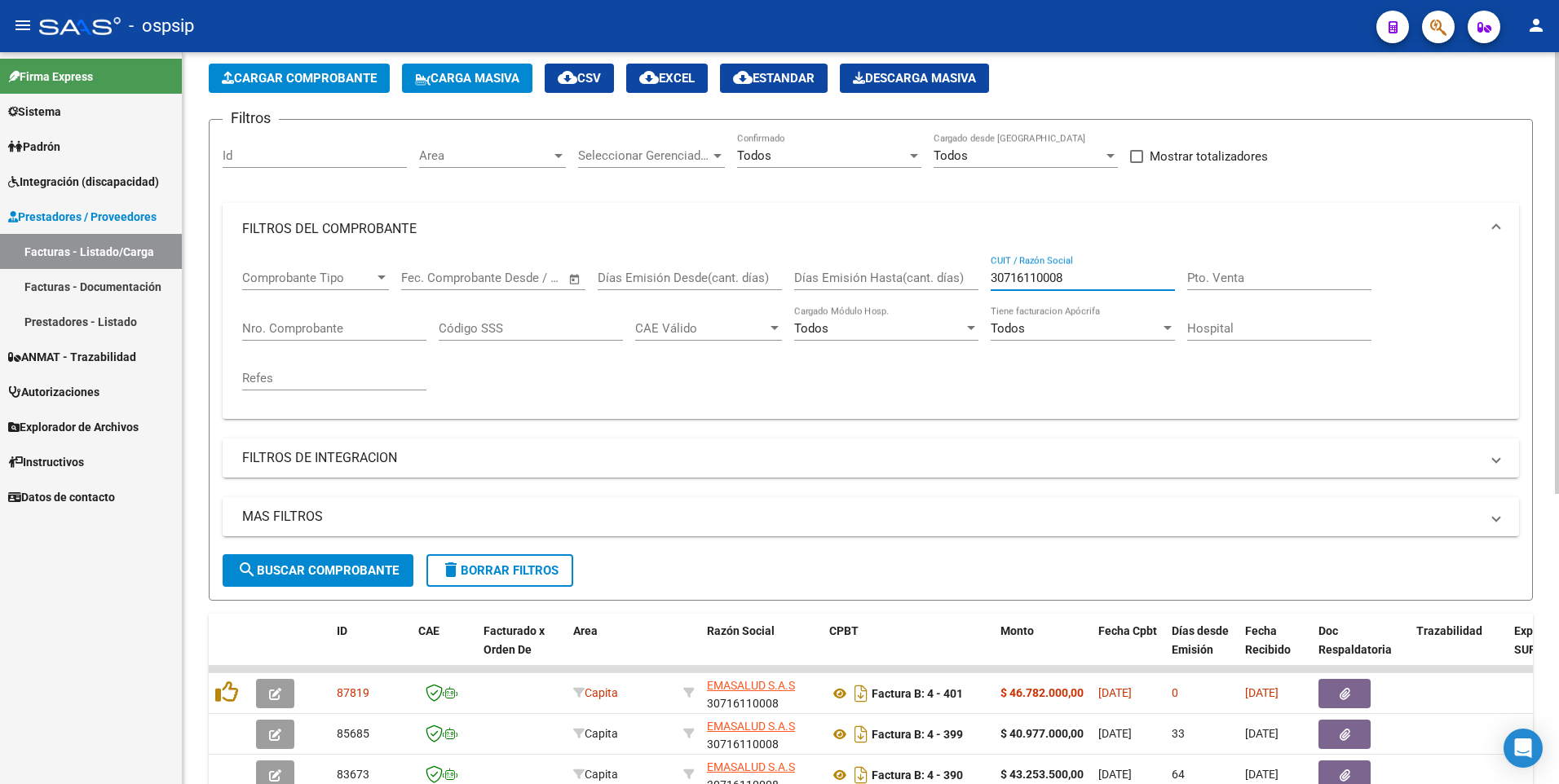
type input "30716110008"
click at [902, 163] on div "Todos Confirmado" at bounding box center [829, 149] width 184 height 35
click at [902, 163] on span "Todos" at bounding box center [829, 156] width 184 height 36
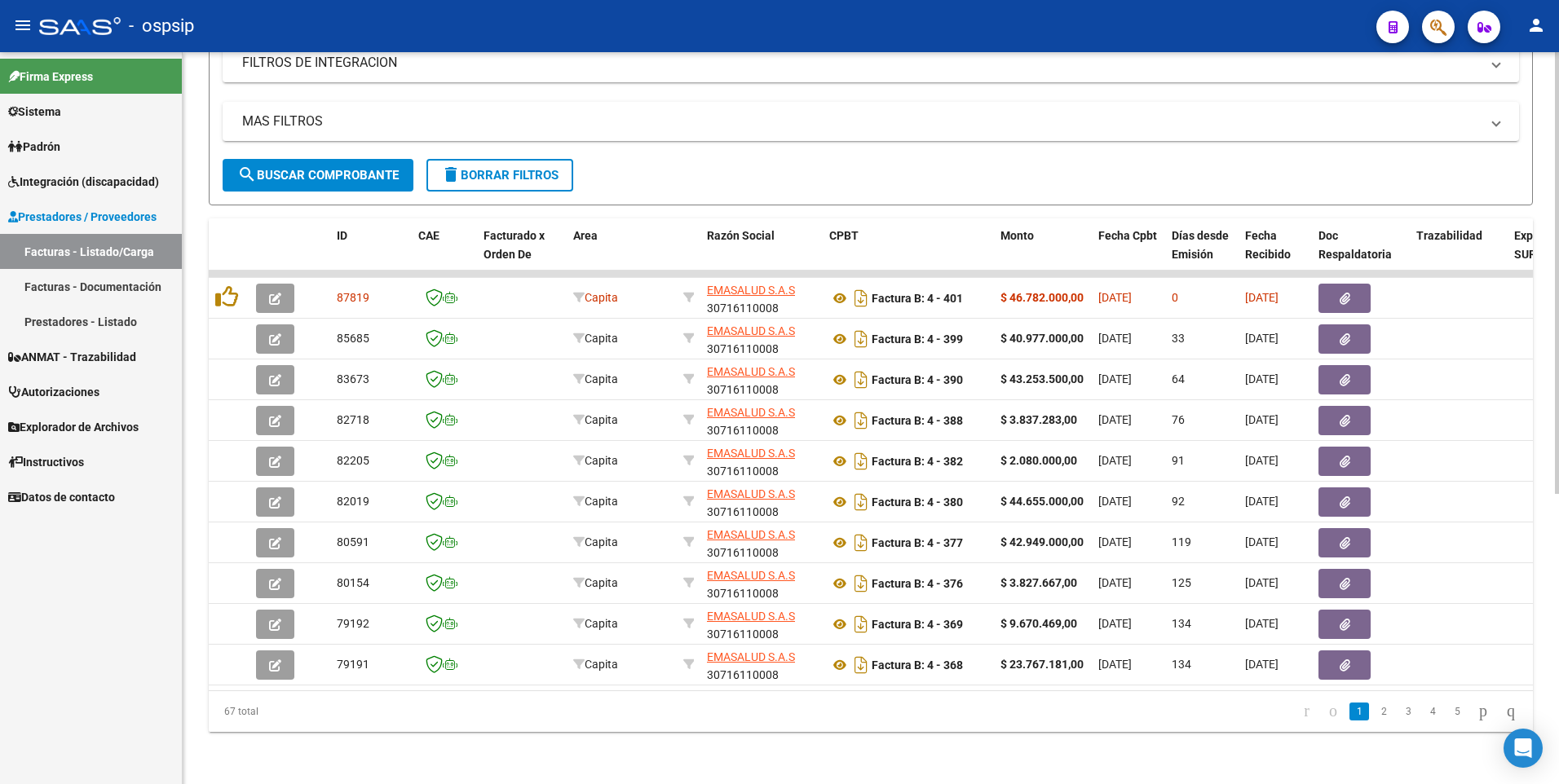
scroll to position [482, 0]
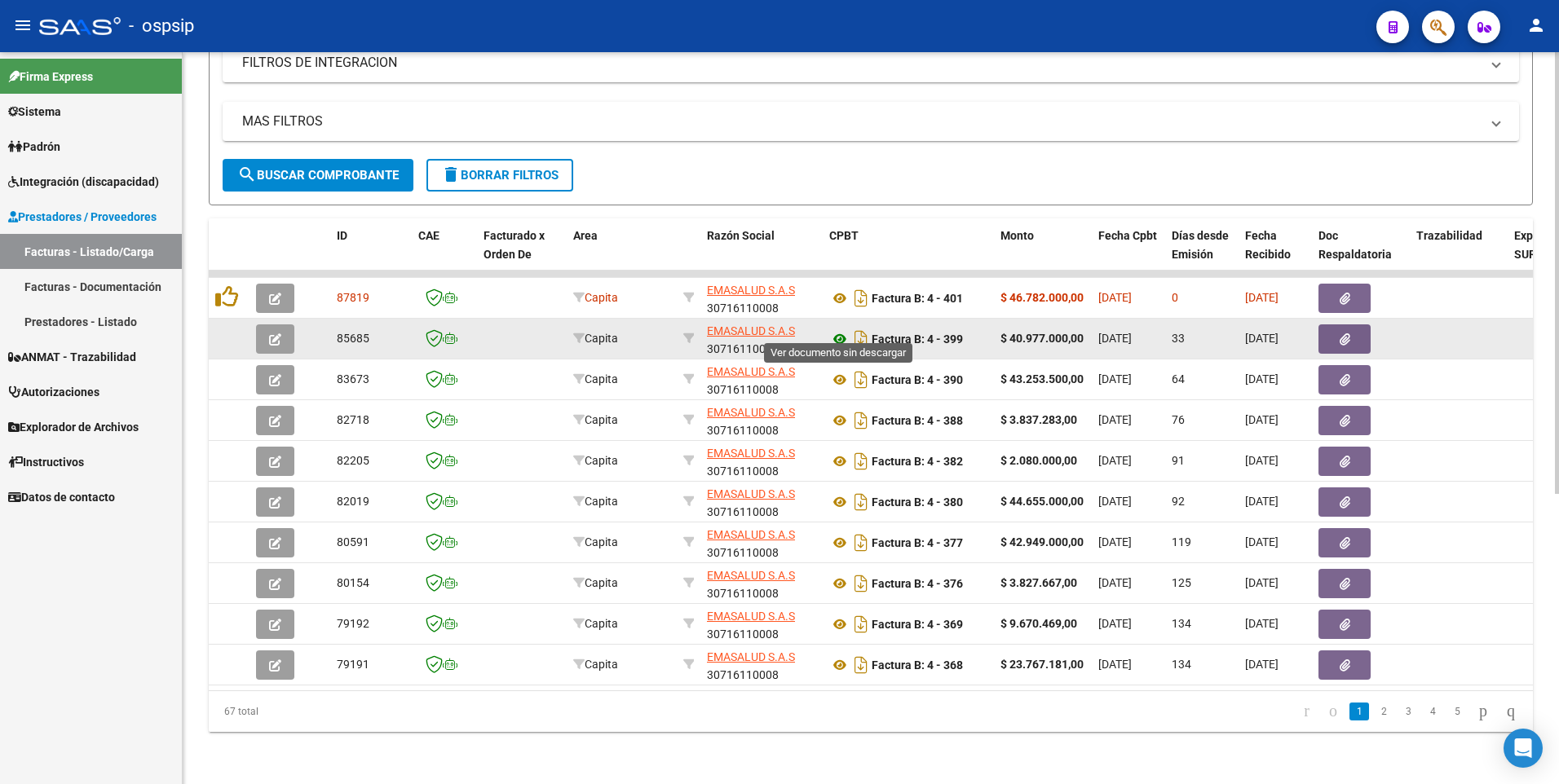
click at [836, 329] on icon at bounding box center [840, 339] width 21 height 20
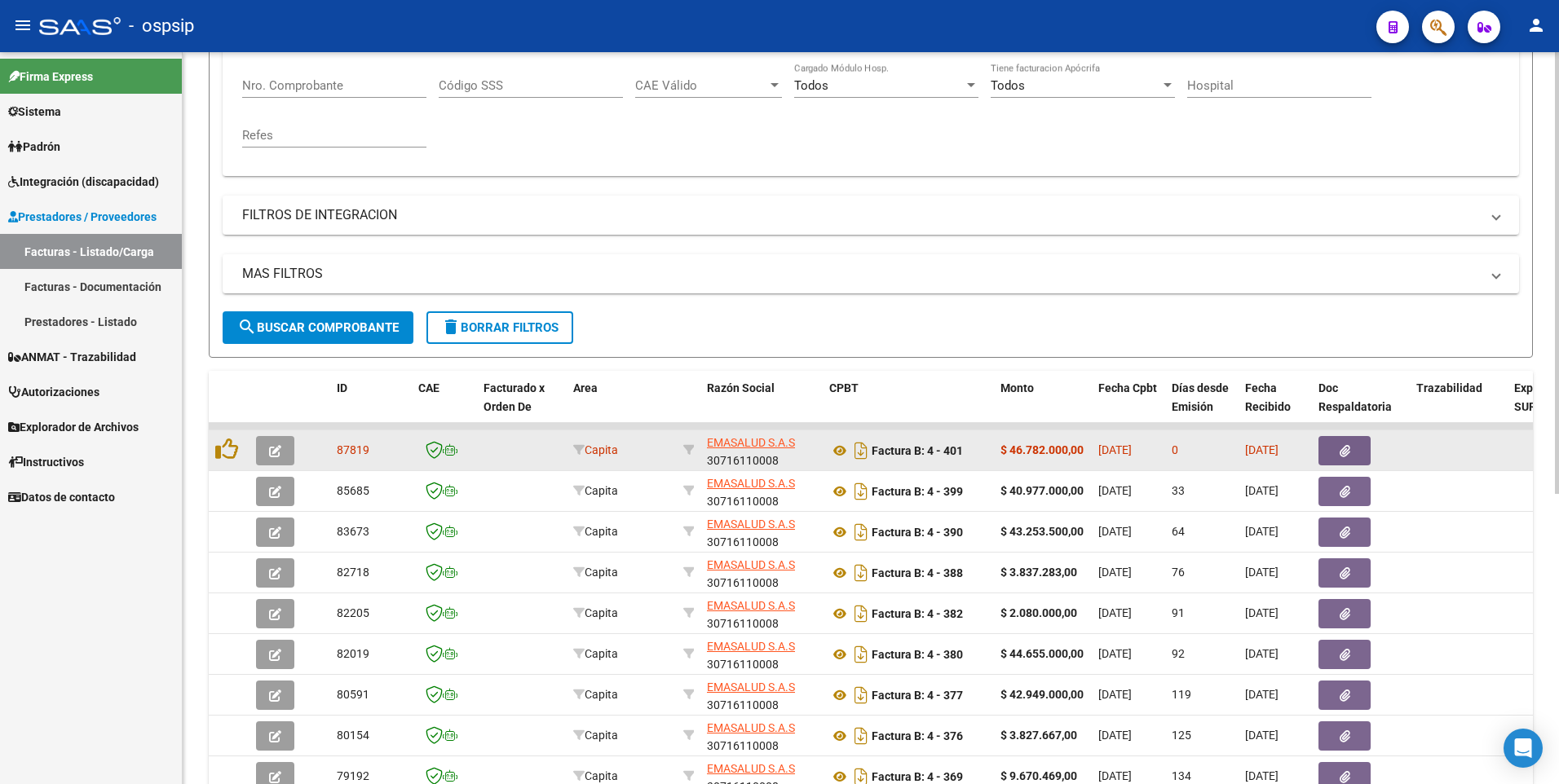
scroll to position [318, 0]
click at [837, 455] on icon at bounding box center [840, 449] width 21 height 20
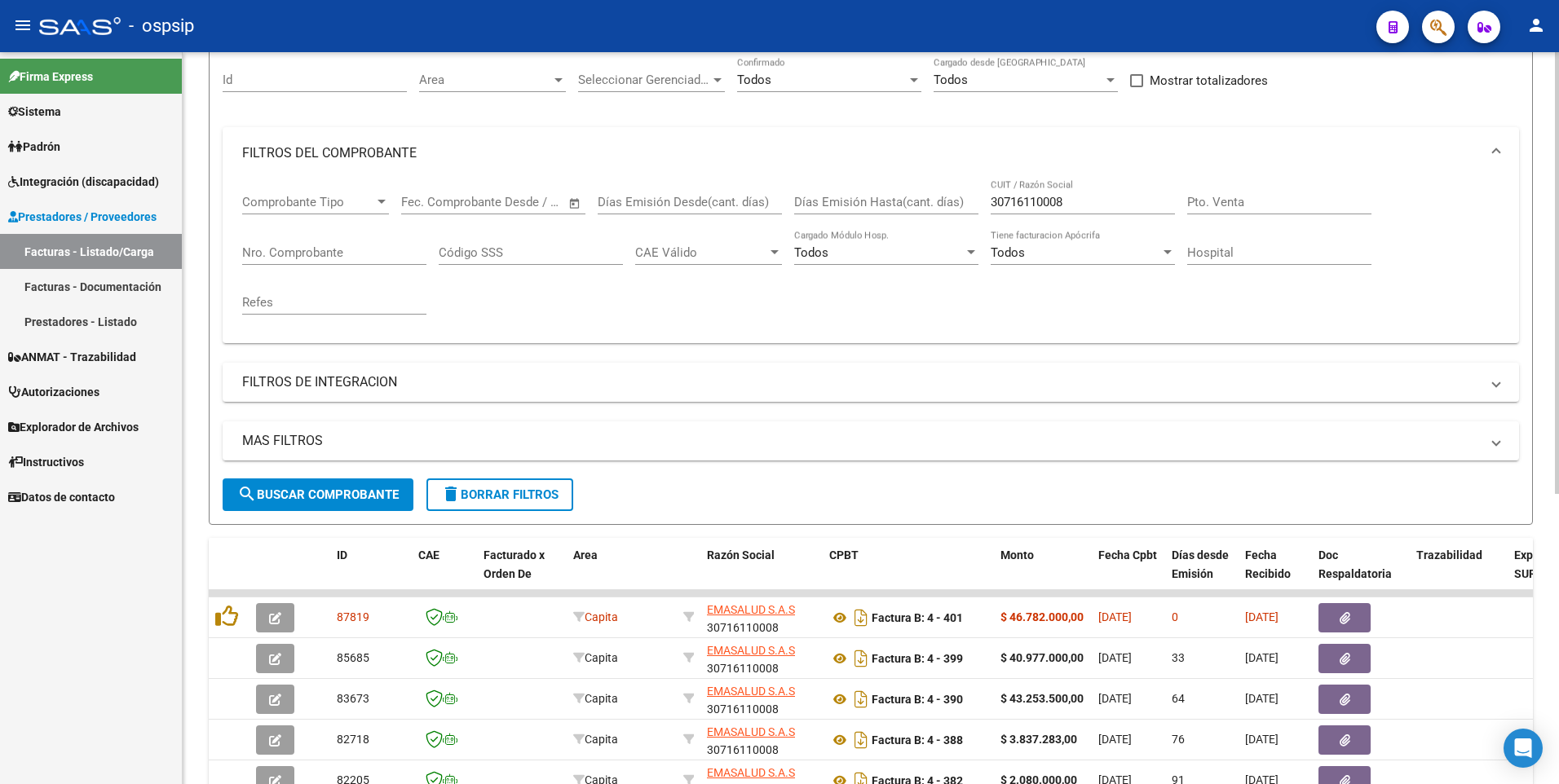
scroll to position [74, 0]
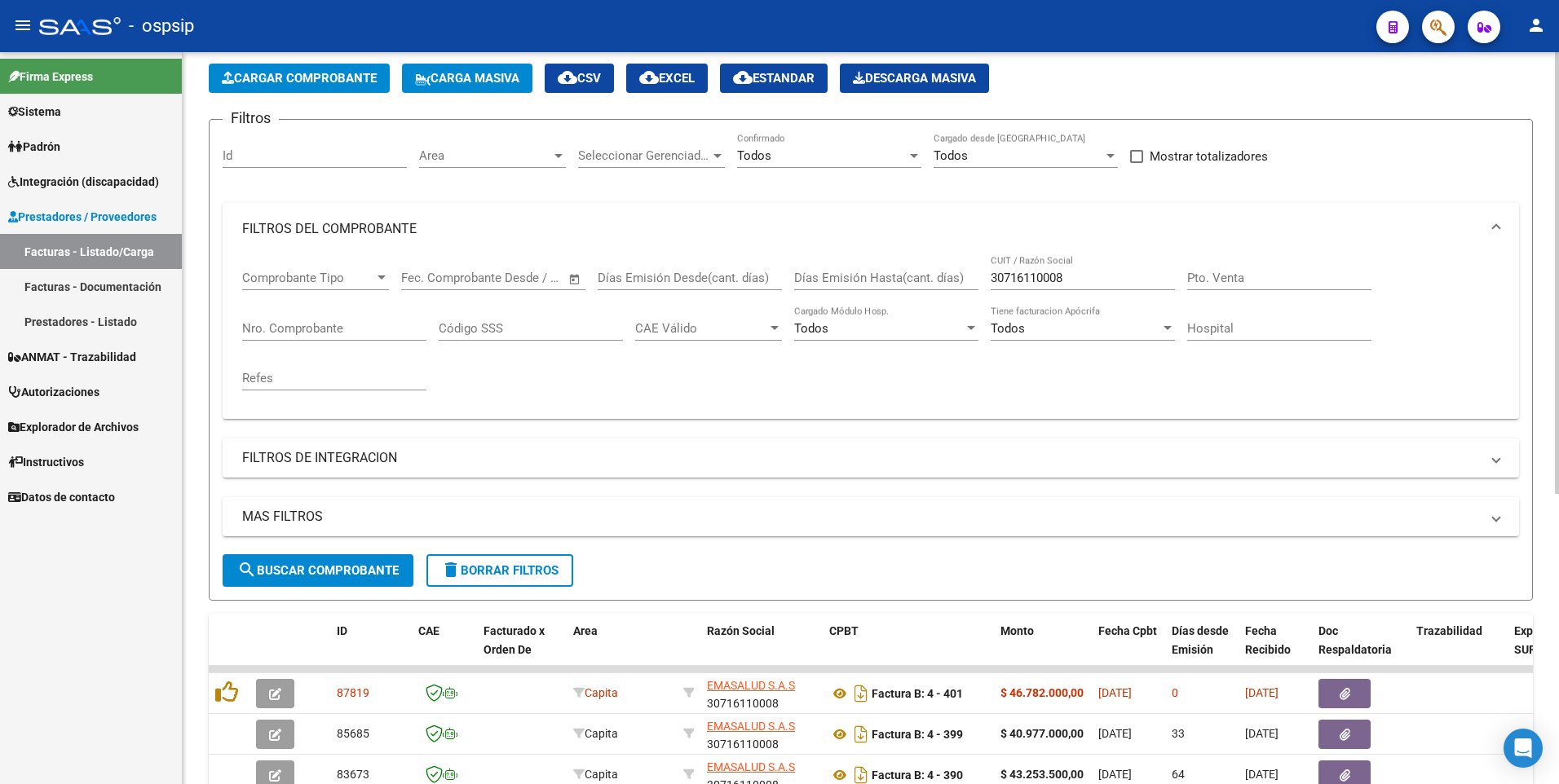
click at [328, 332] on input "Nro. Comprobante" at bounding box center [333, 328] width 184 height 15
type input "1412"
drag, startPoint x: 1079, startPoint y: 274, endPoint x: 893, endPoint y: 318, distance: 191.1
click at [893, 318] on div "Comprobante Tipo Comprobante Tipo Start date – End date Fec. Comprobante Desde …" at bounding box center [871, 331] width 1258 height 151
click at [319, 565] on span "search Buscar Comprobante" at bounding box center [318, 570] width 162 height 15
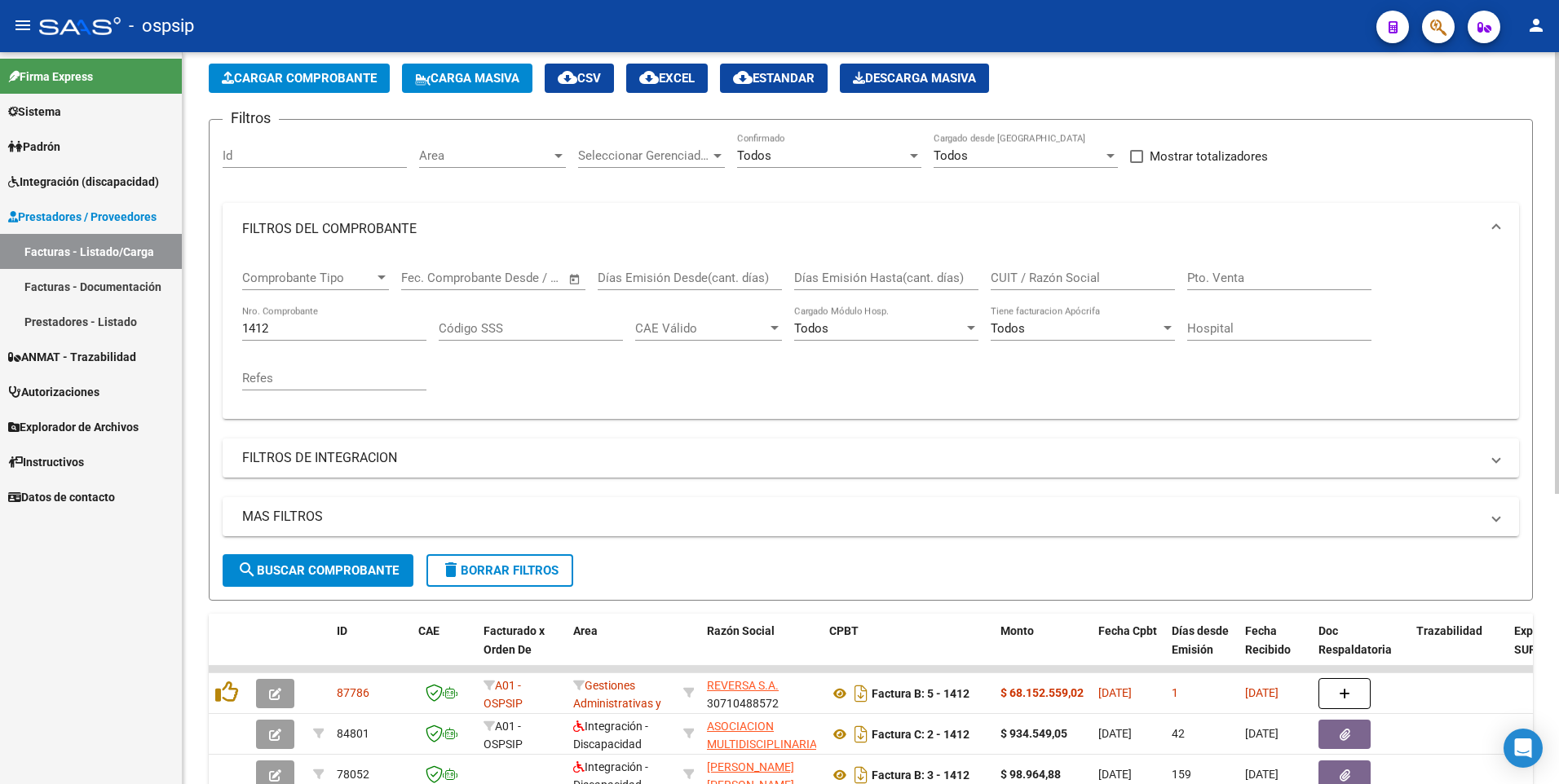
scroll to position [482, 0]
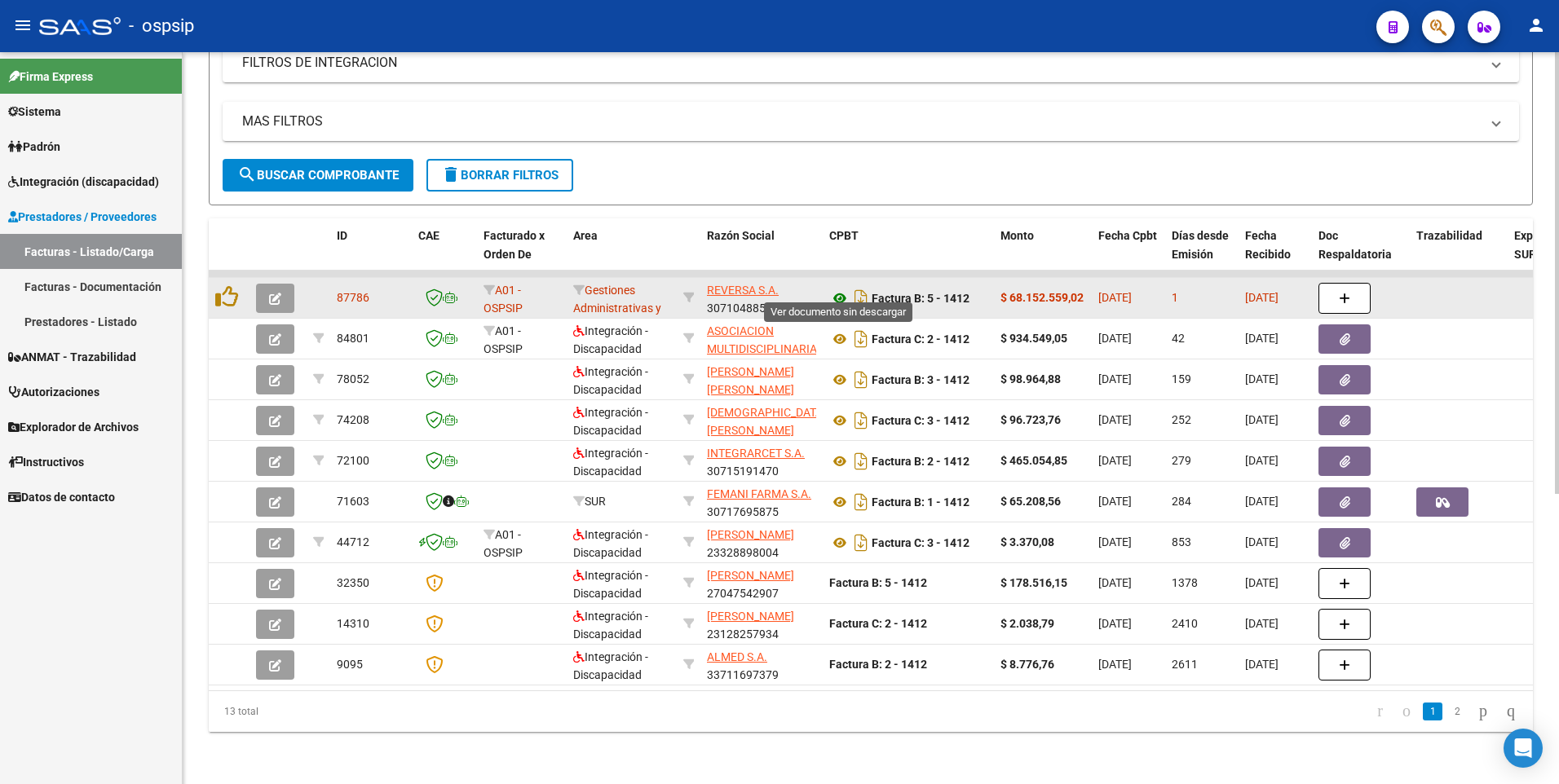
click at [840, 289] on icon at bounding box center [840, 299] width 21 height 20
